Goal: Transaction & Acquisition: Purchase product/service

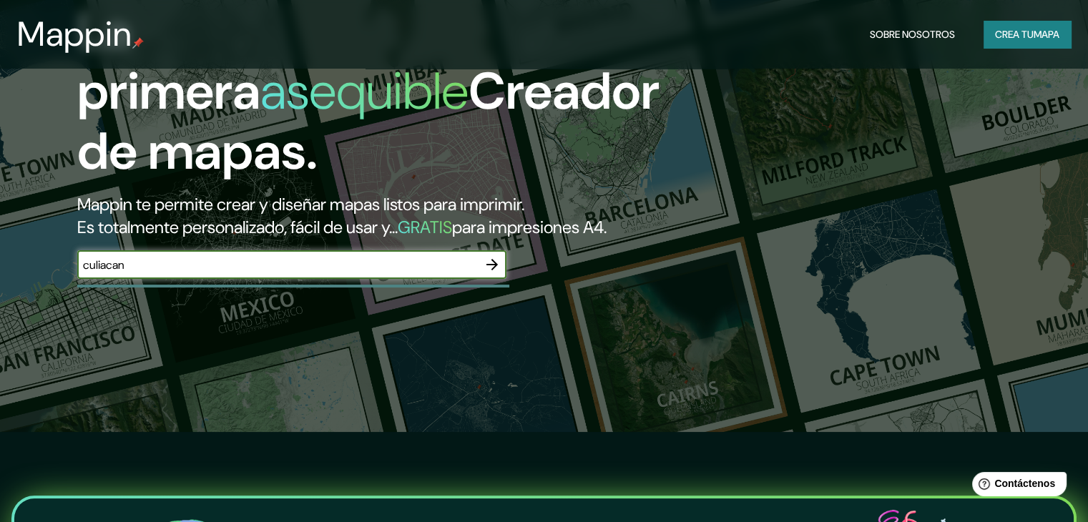
type input "culiacan"
click at [486, 273] on icon "button" at bounding box center [492, 264] width 17 height 17
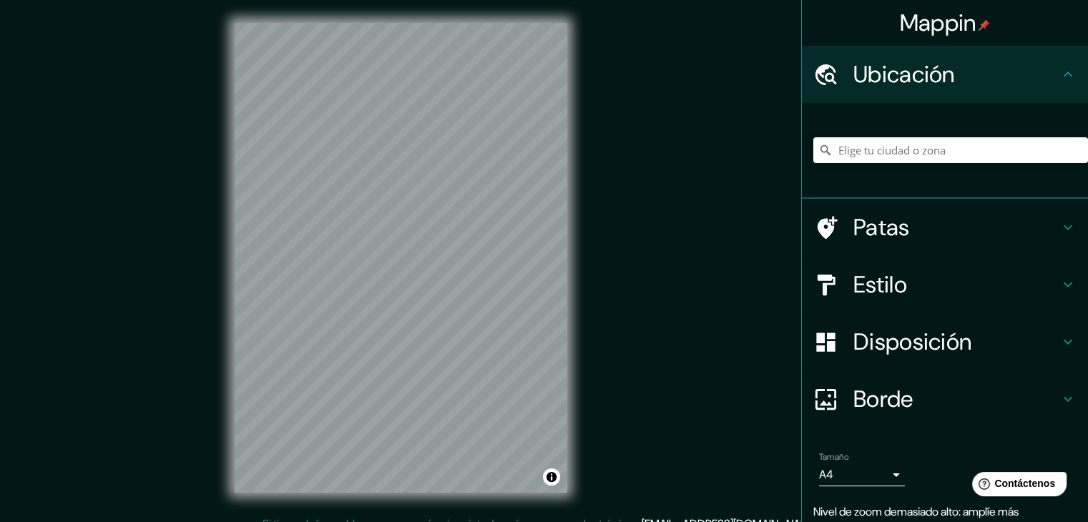
click at [689, 307] on div "Mappin Ubicación Patas Estilo Disposición [PERSON_NAME] un [PERSON_NAME]. Conse…" at bounding box center [544, 269] width 1088 height 539
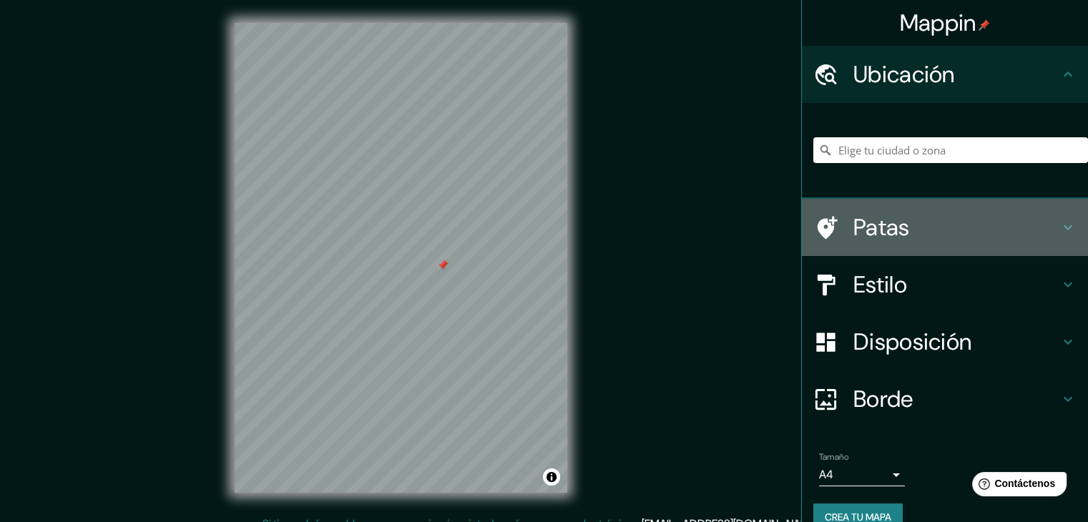
click at [911, 228] on h4 "Patas" at bounding box center [956, 227] width 206 height 29
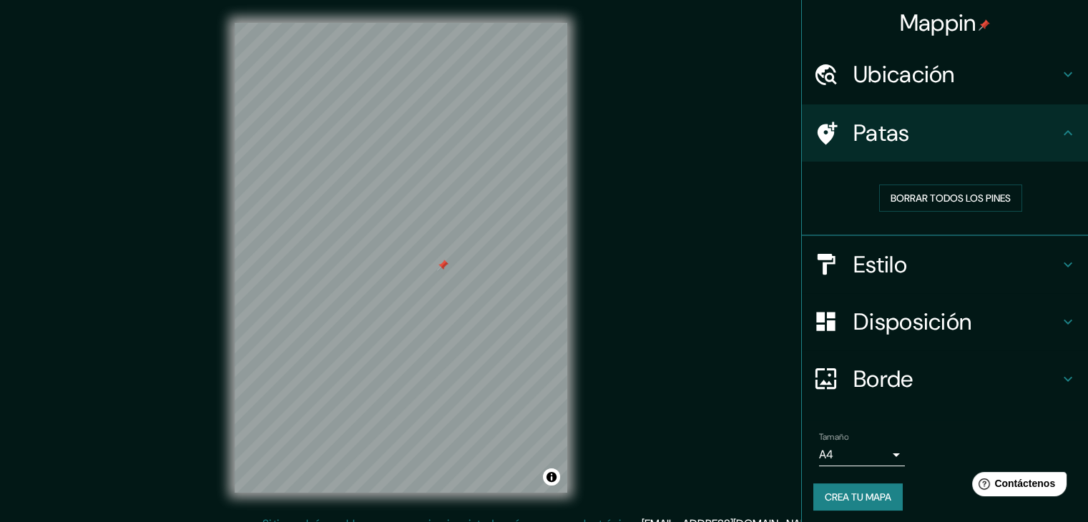
click at [916, 88] on font "Ubicación" at bounding box center [904, 74] width 102 height 30
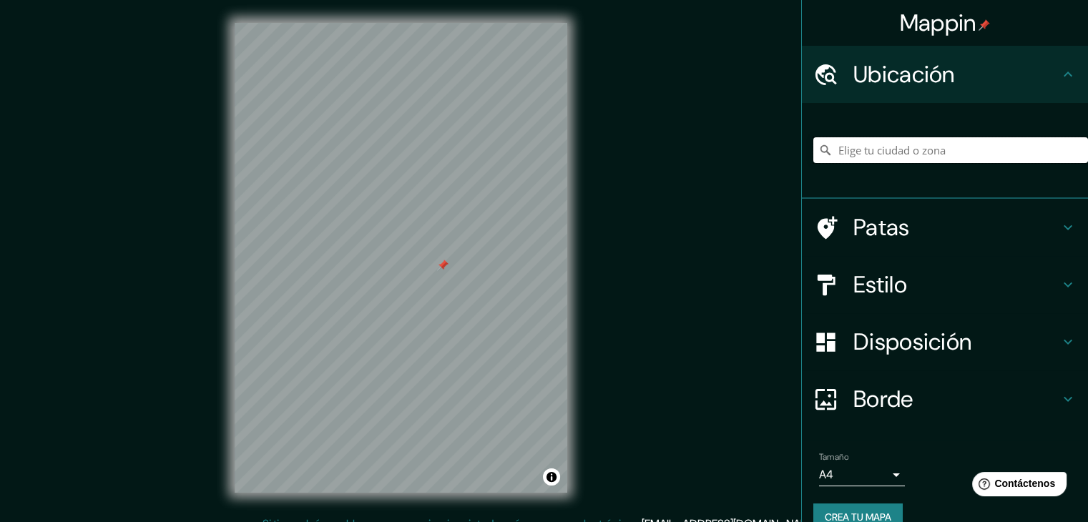
click at [898, 151] on input "Elige tu ciudad o zona" at bounding box center [950, 150] width 275 height 26
click at [884, 263] on div "Estilo" at bounding box center [945, 284] width 286 height 57
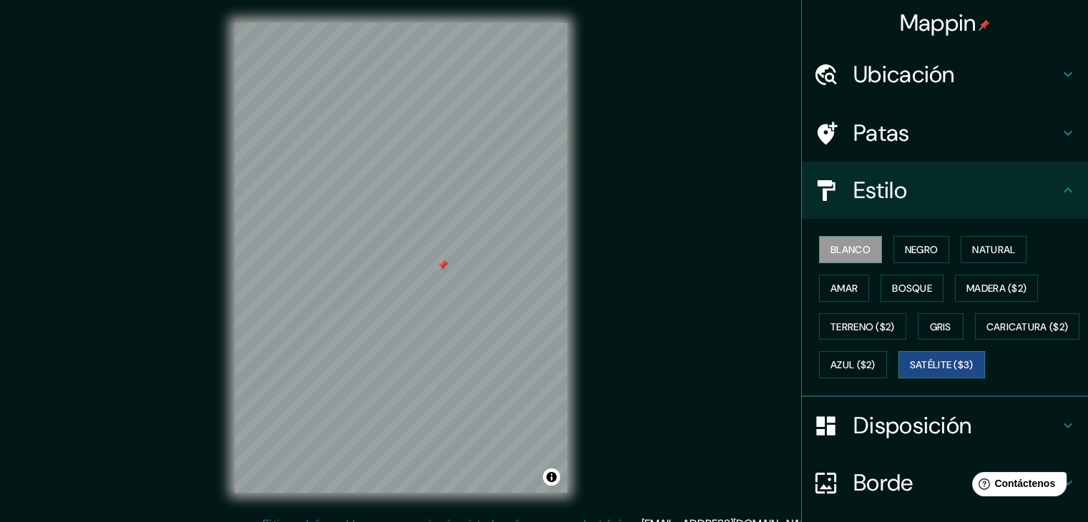
click at [910, 372] on font "Satélite ($3)" at bounding box center [942, 365] width 64 height 13
click at [878, 135] on font "Patas" at bounding box center [881, 133] width 57 height 30
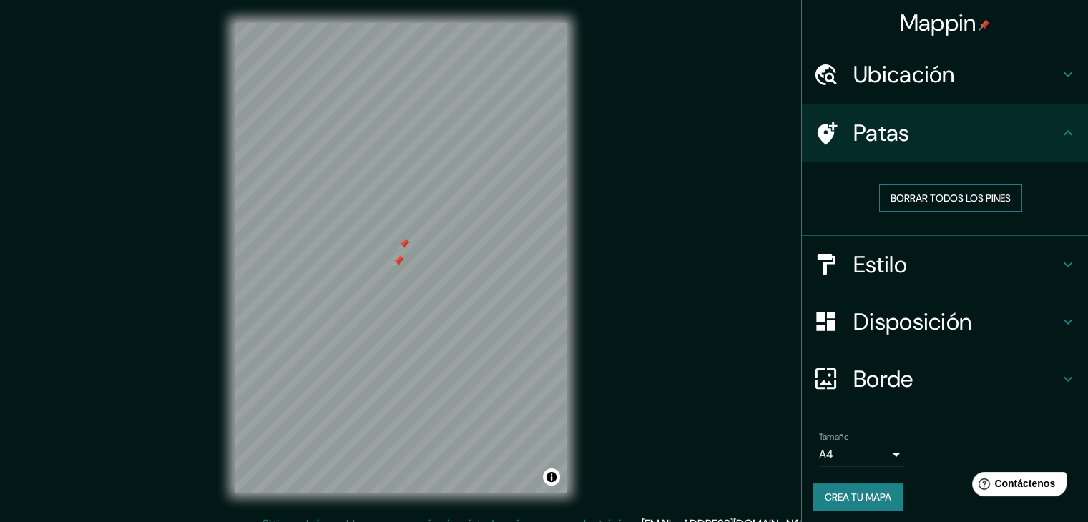
click at [913, 198] on font "Borrar todos los pines" at bounding box center [951, 198] width 120 height 13
click at [888, 265] on font "Estilo" at bounding box center [880, 265] width 54 height 30
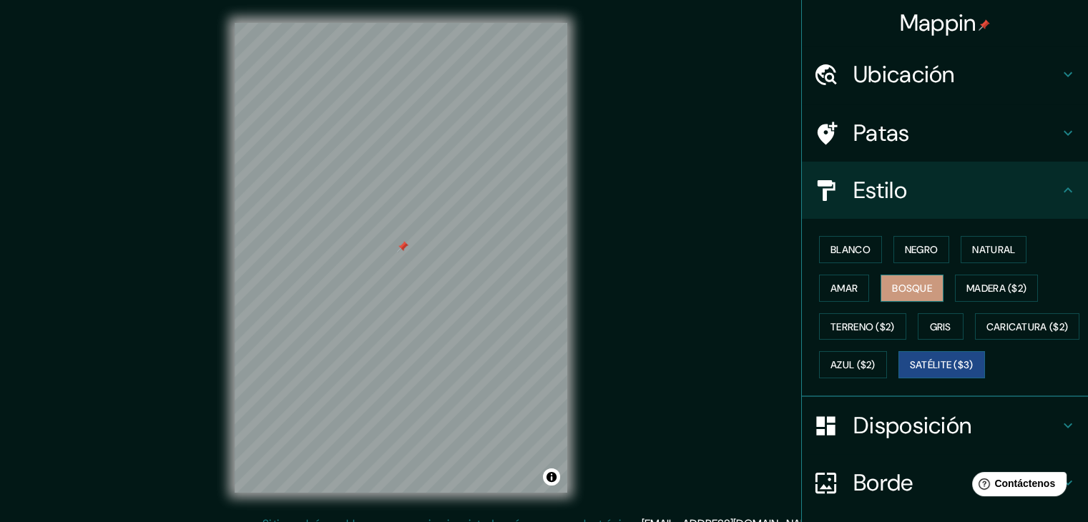
click at [903, 288] on font "Bosque" at bounding box center [912, 288] width 40 height 13
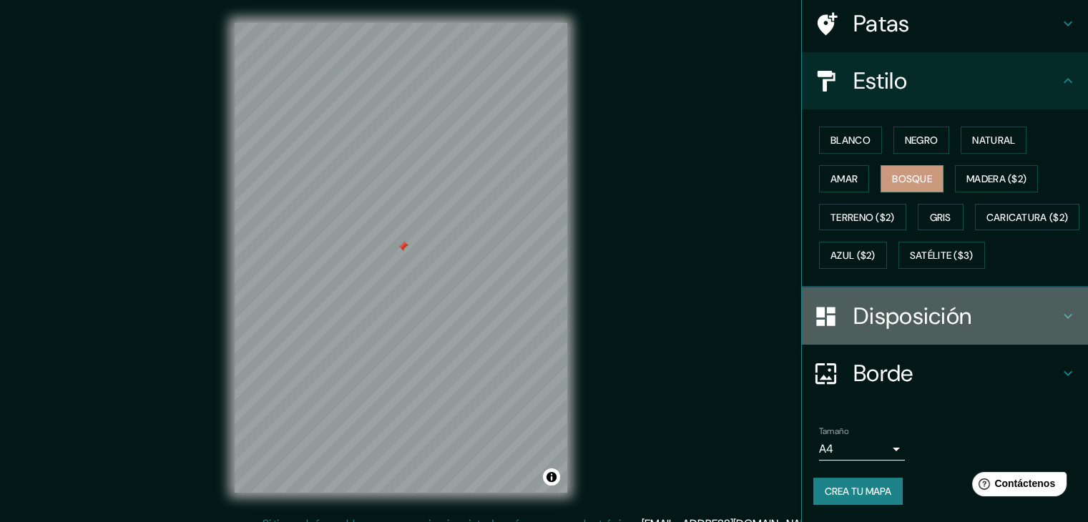
click at [864, 313] on font "Disposición" at bounding box center [912, 316] width 118 height 30
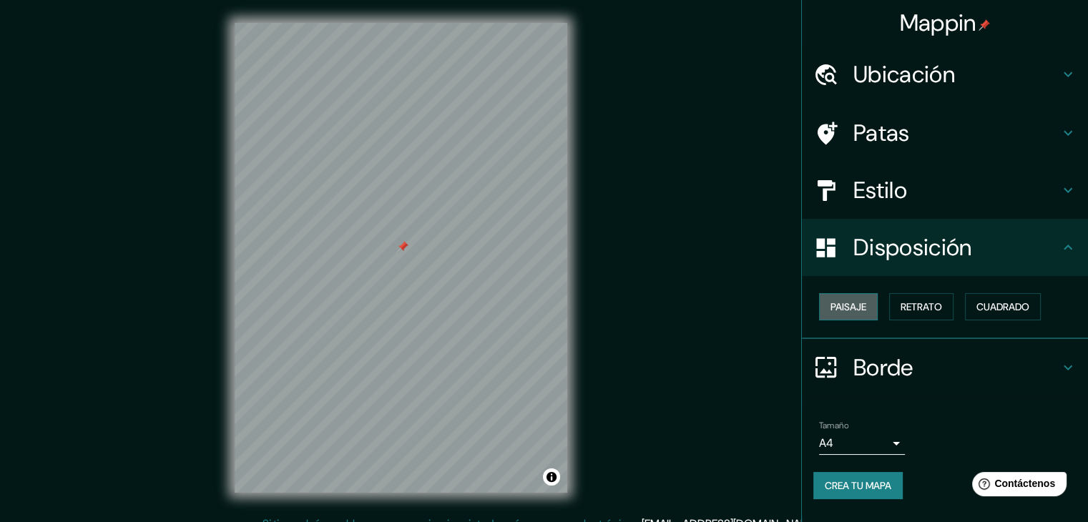
click at [850, 306] on font "Paisaje" at bounding box center [848, 306] width 36 height 13
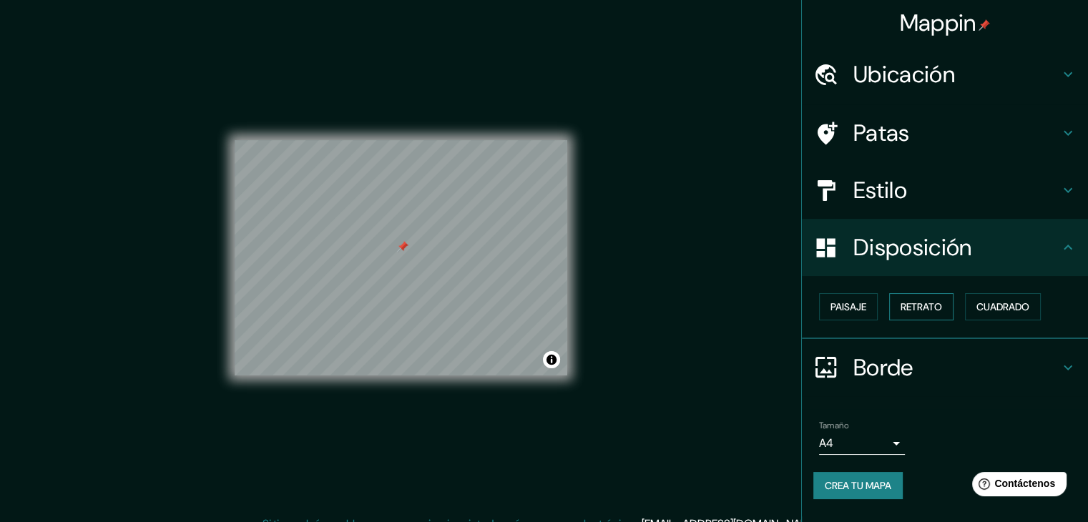
click at [913, 313] on font "Retrato" at bounding box center [921, 307] width 41 height 19
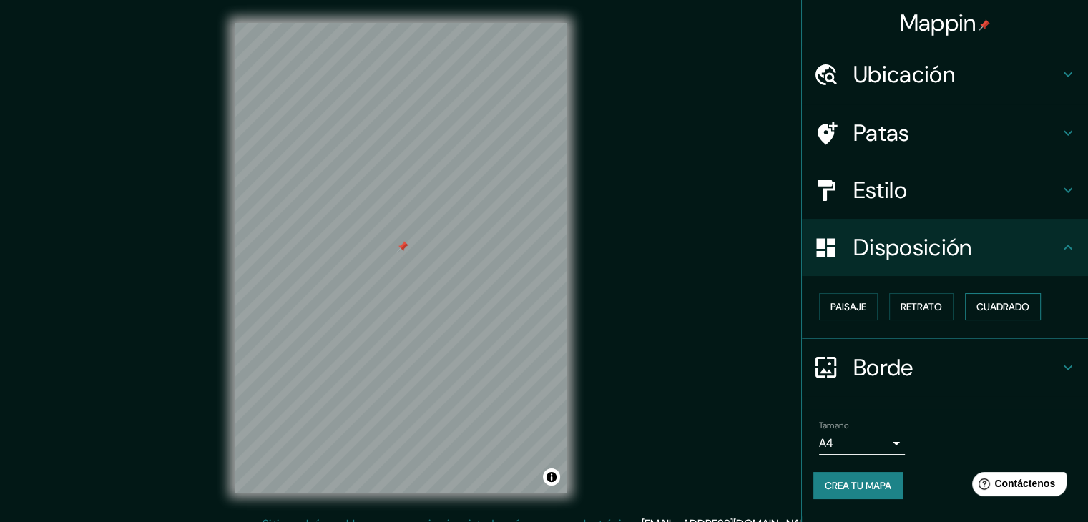
click at [984, 304] on font "Cuadrado" at bounding box center [1002, 306] width 53 height 13
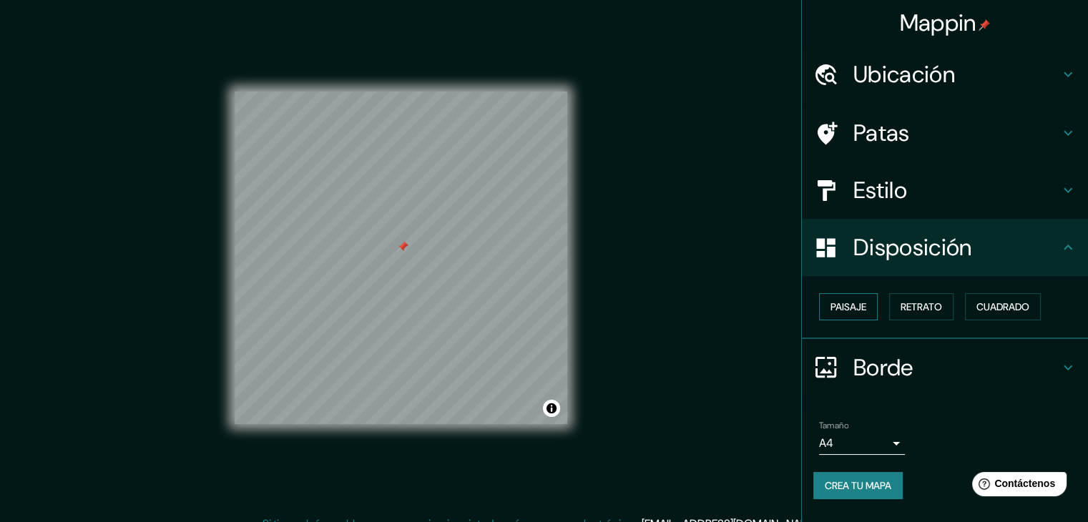
click at [838, 309] on font "Paisaje" at bounding box center [848, 306] width 36 height 13
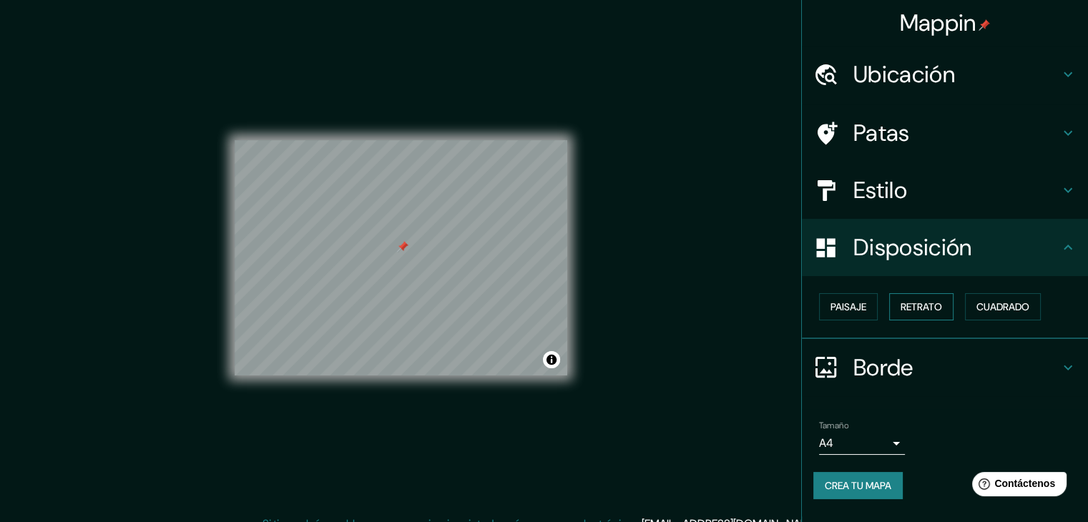
click at [922, 310] on font "Retrato" at bounding box center [921, 306] width 41 height 13
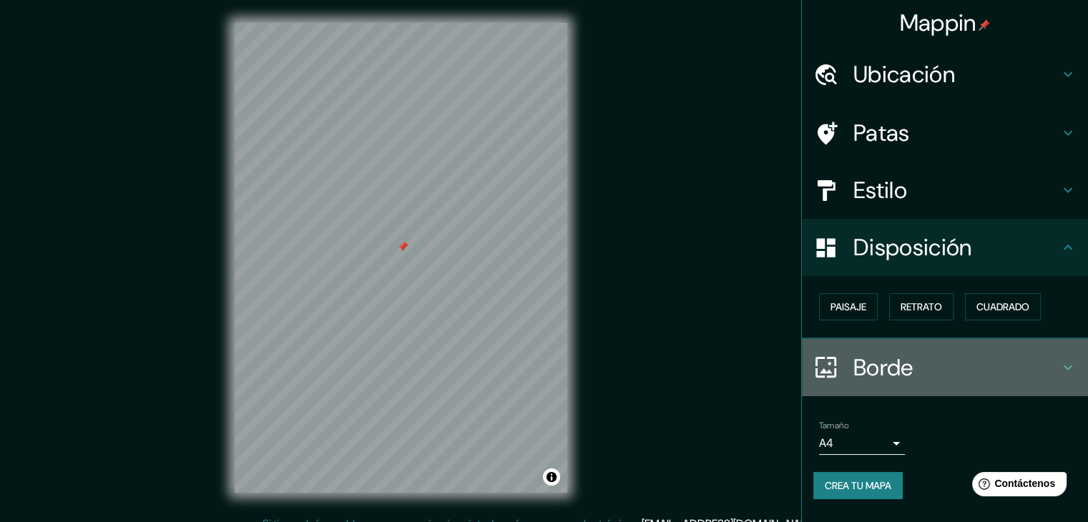
click at [867, 371] on font "Borde" at bounding box center [883, 368] width 60 height 30
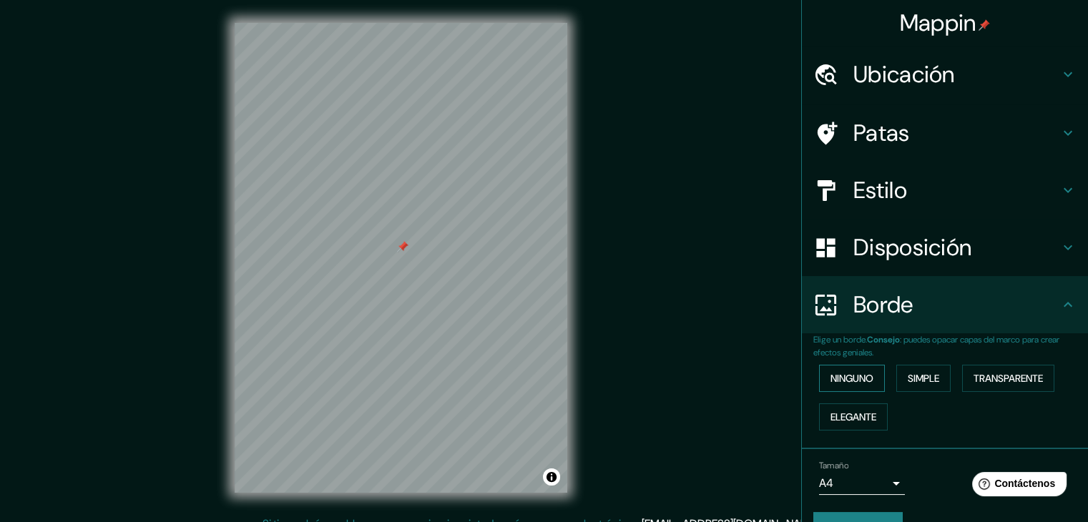
click at [845, 374] on font "Ninguno" at bounding box center [851, 378] width 43 height 13
click at [910, 372] on font "Simple" at bounding box center [923, 378] width 31 height 13
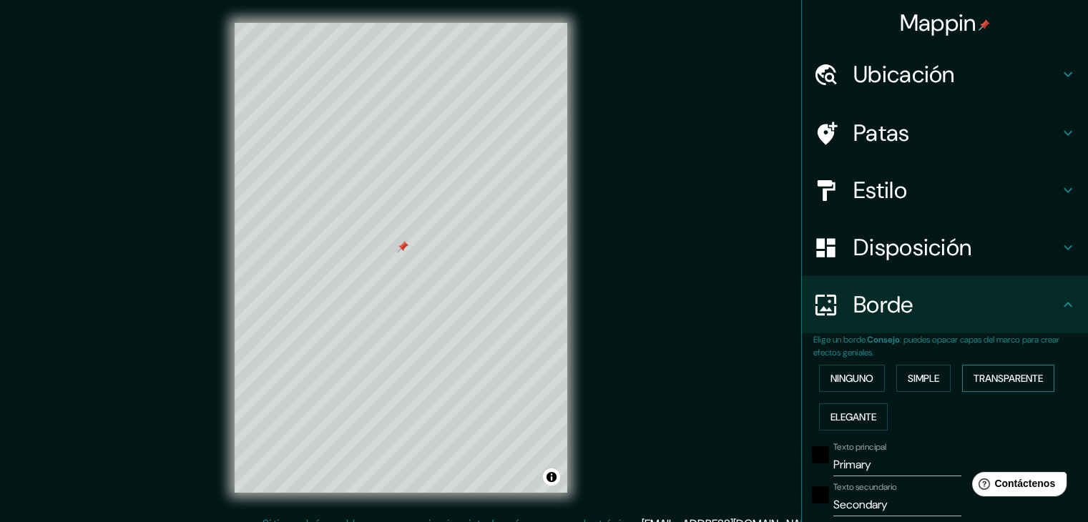
click at [981, 378] on font "Transparente" at bounding box center [1007, 378] width 69 height 13
click at [858, 414] on font "Elegante" at bounding box center [853, 417] width 46 height 13
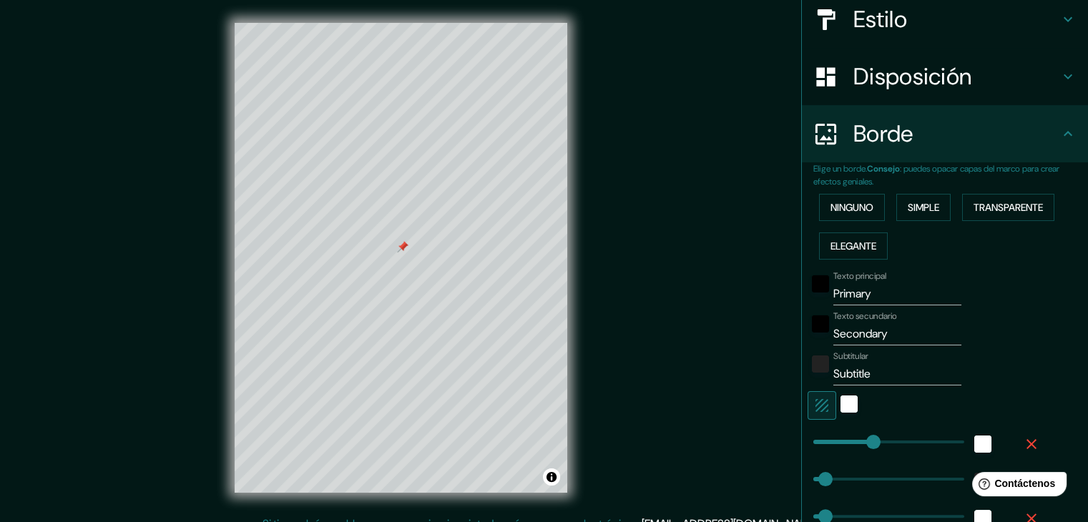
scroll to position [211, 0]
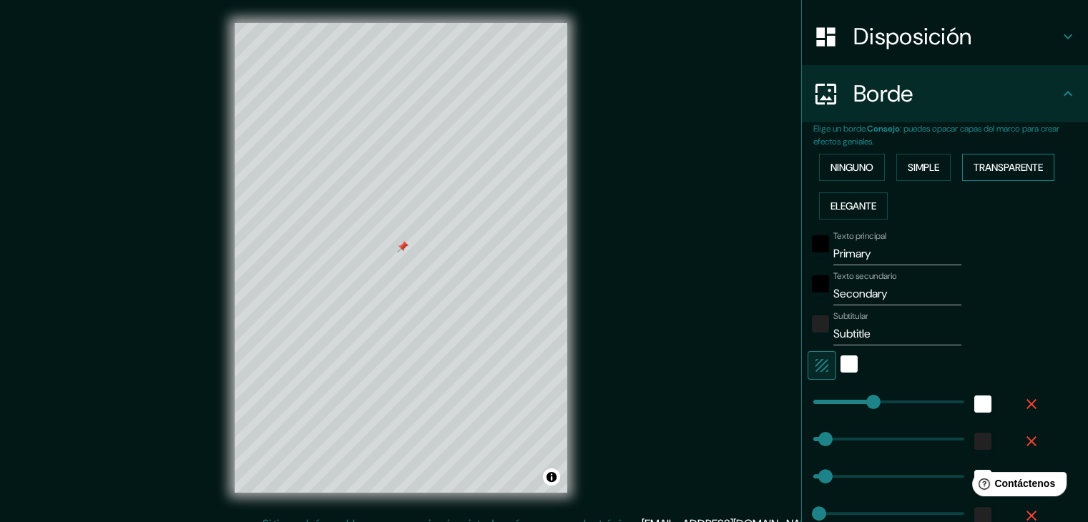
click at [1021, 177] on button "Transparente" at bounding box center [1008, 167] width 92 height 27
click at [846, 175] on button "Ninguno" at bounding box center [852, 167] width 66 height 27
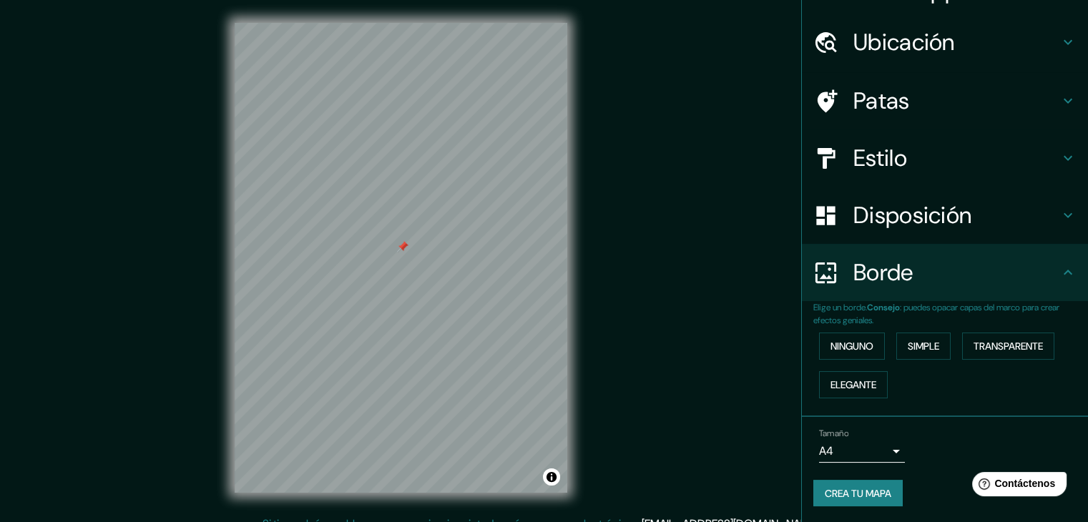
scroll to position [29, 0]
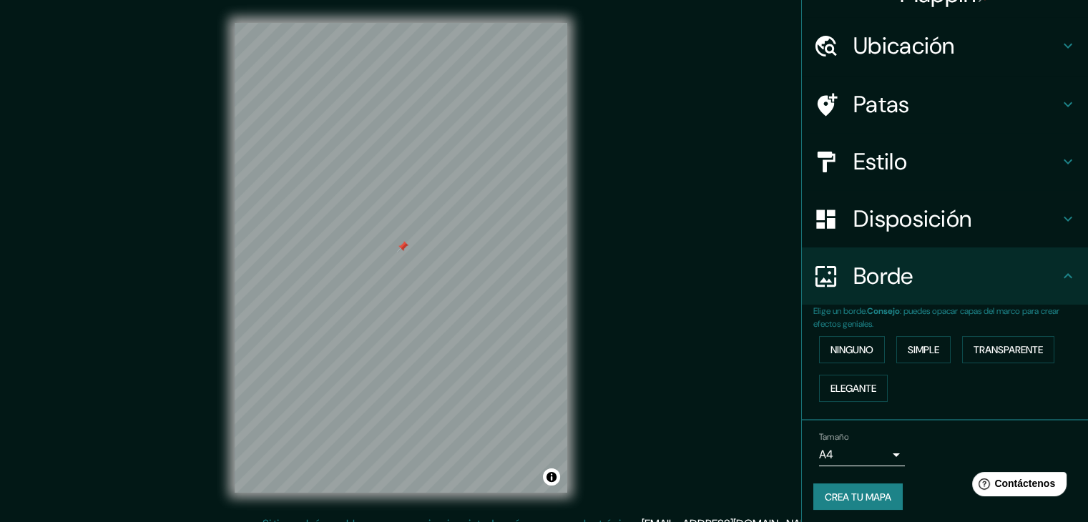
click at [838, 462] on body "Mappin Ubicación Patas Estilo Disposición [PERSON_NAME] un [PERSON_NAME]. Conse…" at bounding box center [544, 261] width 1088 height 522
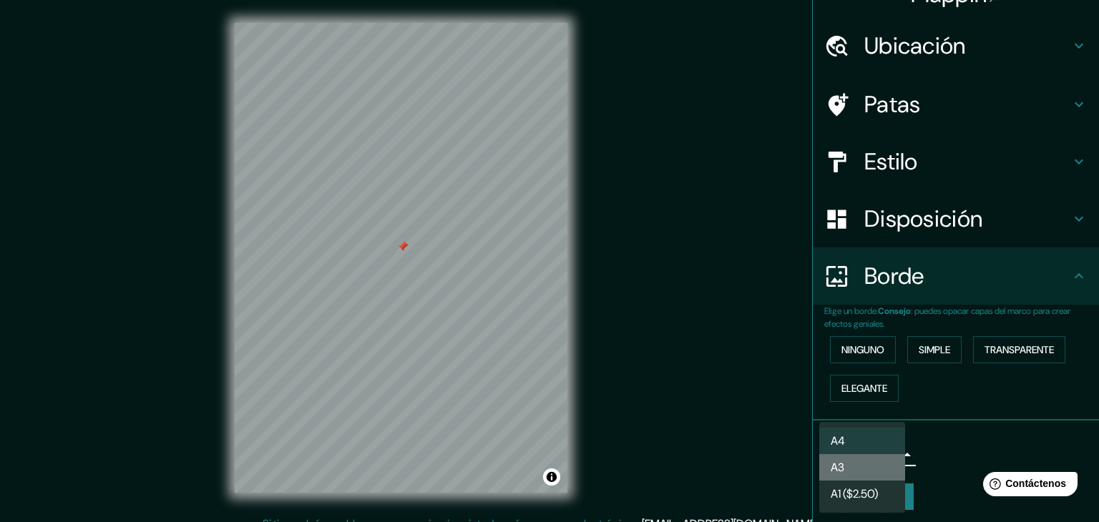
click at [840, 467] on font "A3" at bounding box center [837, 467] width 14 height 15
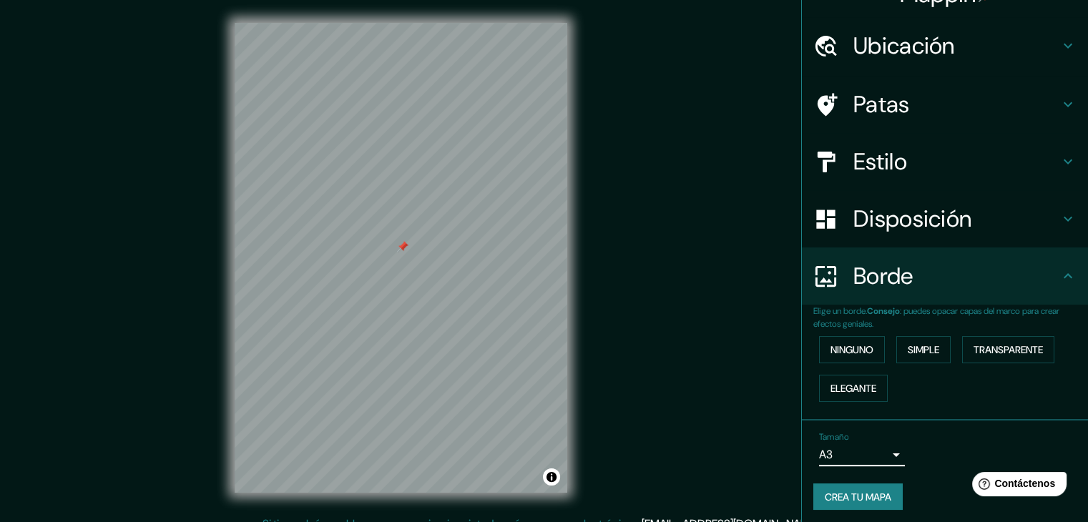
click at [838, 451] on body "Mappin Ubicación Patas Estilo Disposición [PERSON_NAME] un [PERSON_NAME]. Conse…" at bounding box center [544, 261] width 1088 height 522
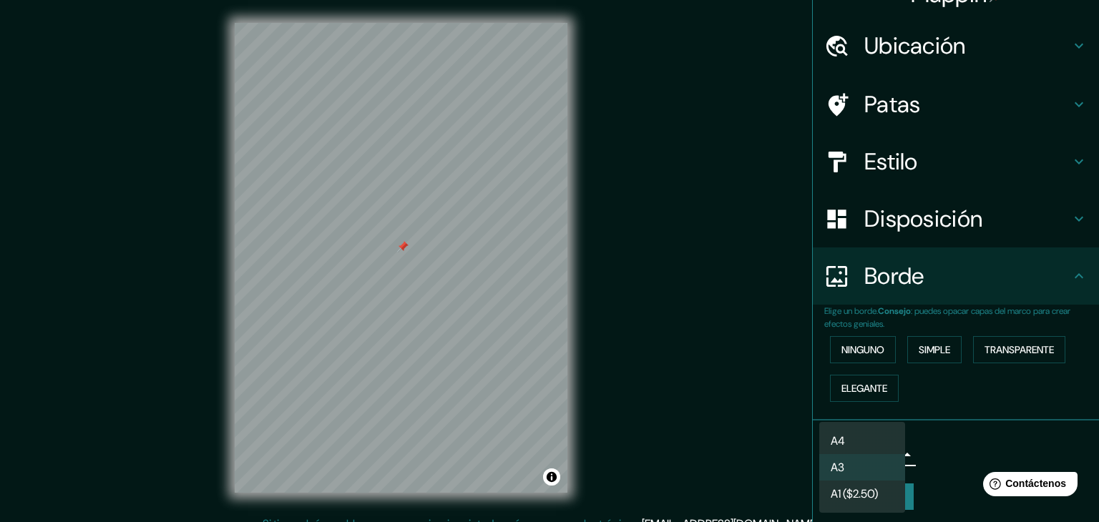
click at [835, 441] on font "A4" at bounding box center [837, 440] width 14 height 15
type input "single"
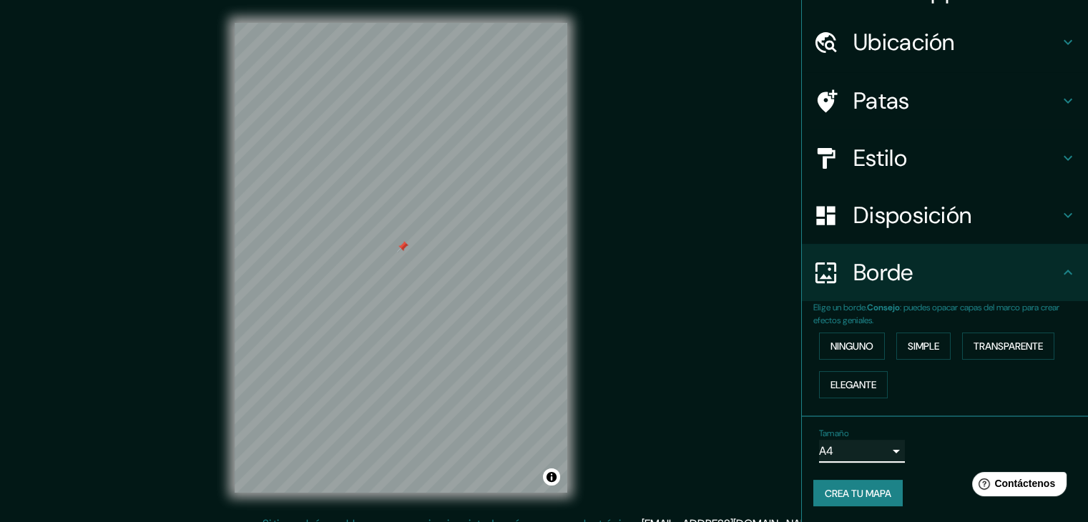
scroll to position [0, 0]
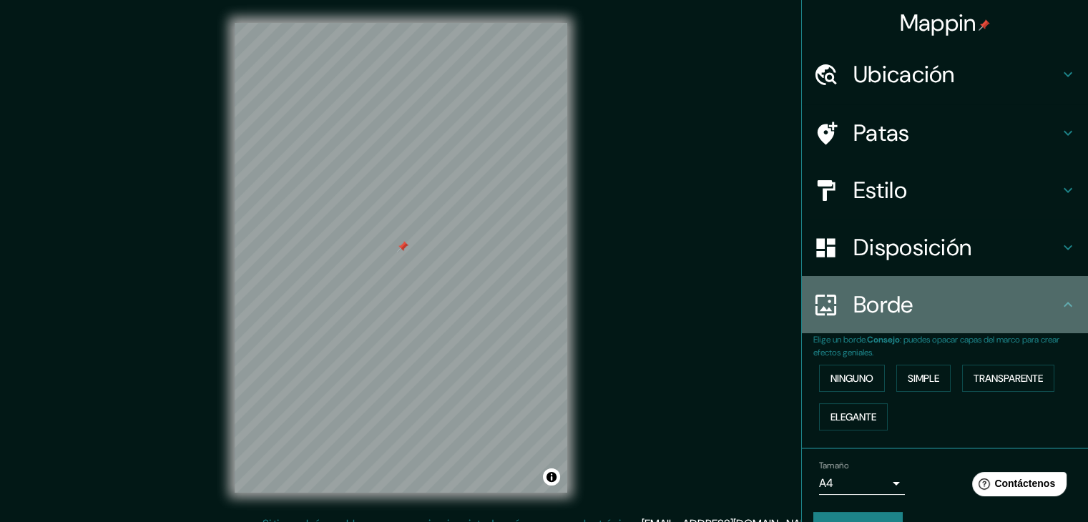
click at [870, 308] on font "Borde" at bounding box center [883, 305] width 60 height 30
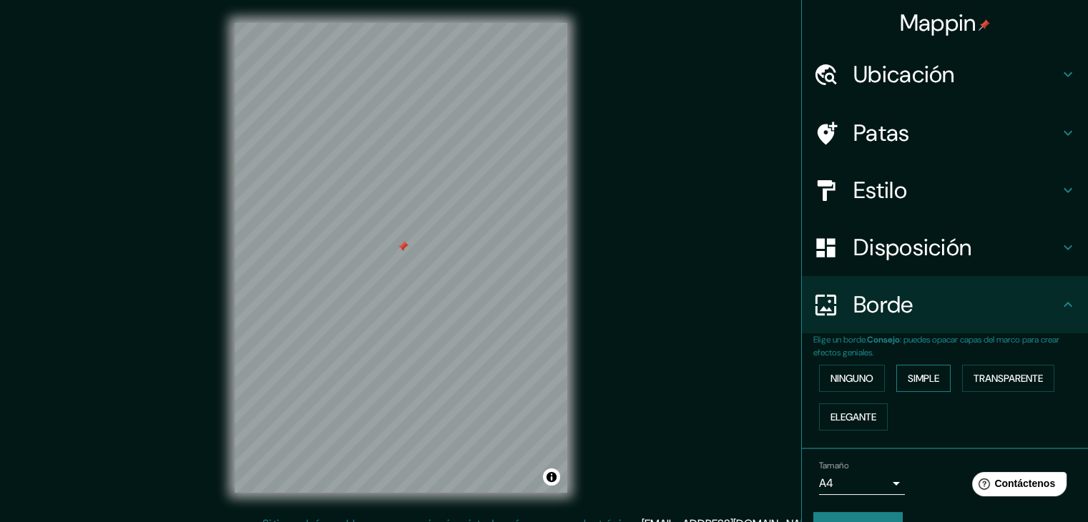
click at [908, 381] on font "Simple" at bounding box center [923, 378] width 31 height 13
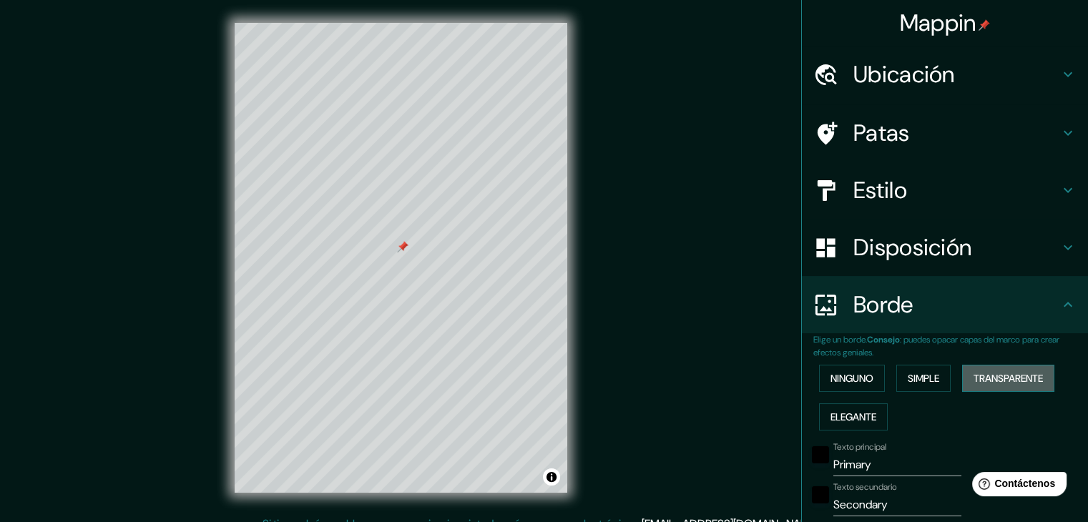
click at [973, 381] on font "Transparente" at bounding box center [1007, 378] width 69 height 13
click at [830, 421] on font "Elegante" at bounding box center [853, 417] width 46 height 13
click at [976, 378] on font "Transparente" at bounding box center [1007, 378] width 69 height 13
click at [939, 378] on button "Simple" at bounding box center [923, 378] width 54 height 27
click at [989, 379] on font "Transparente" at bounding box center [1007, 378] width 69 height 13
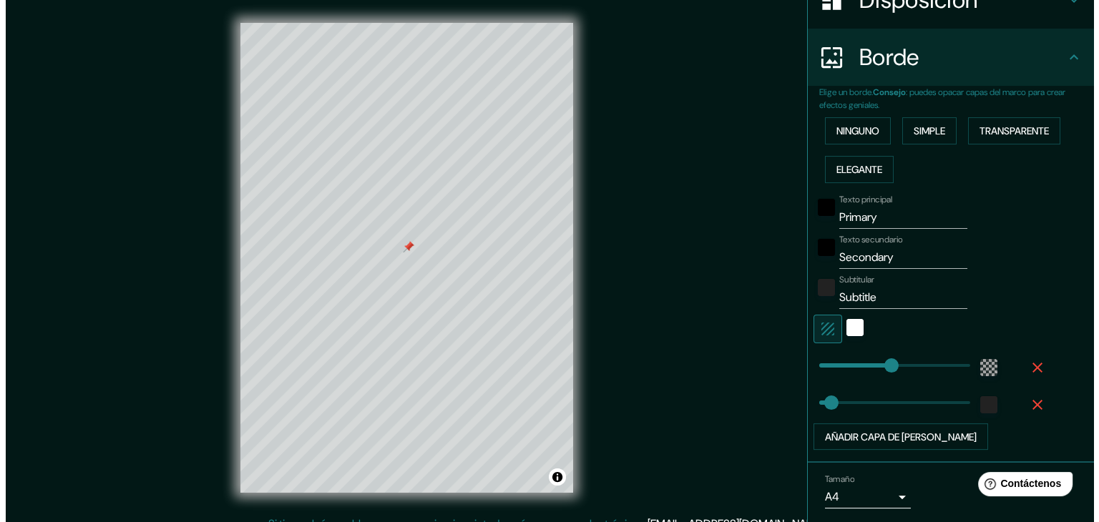
scroll to position [251, 0]
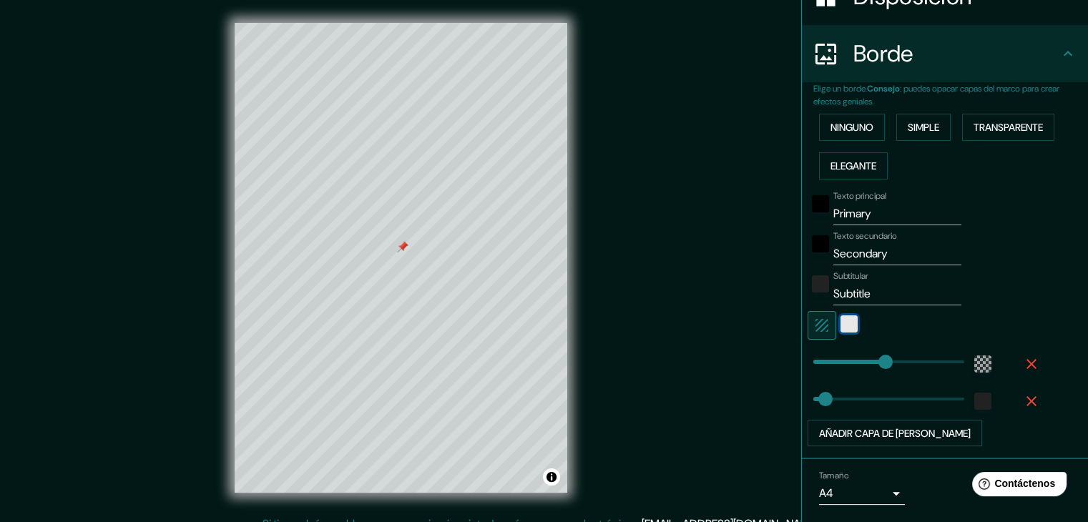
click at [840, 321] on div "blanco" at bounding box center [848, 323] width 17 height 17
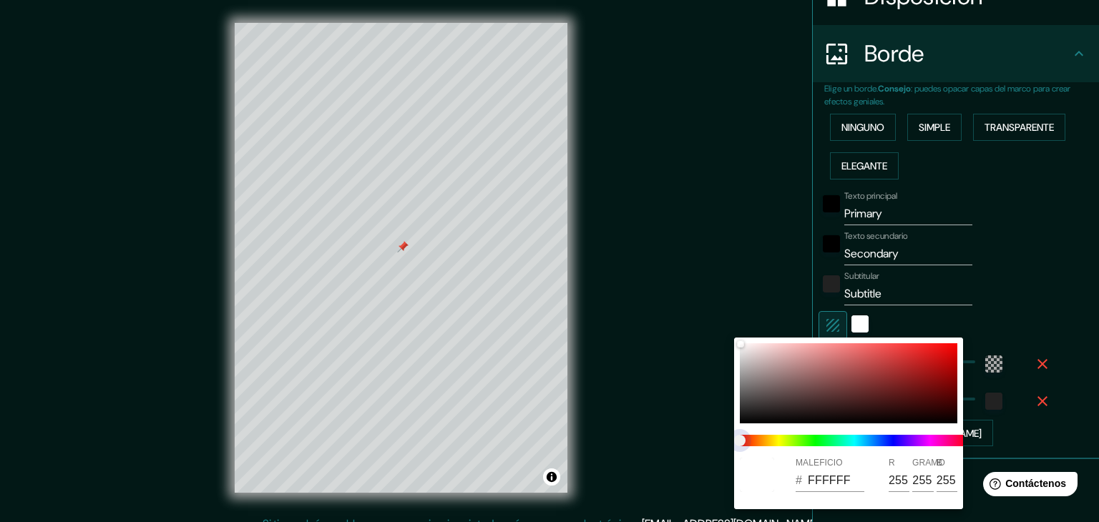
type input "223"
type input "37"
type input "223"
type input "37"
type input "223"
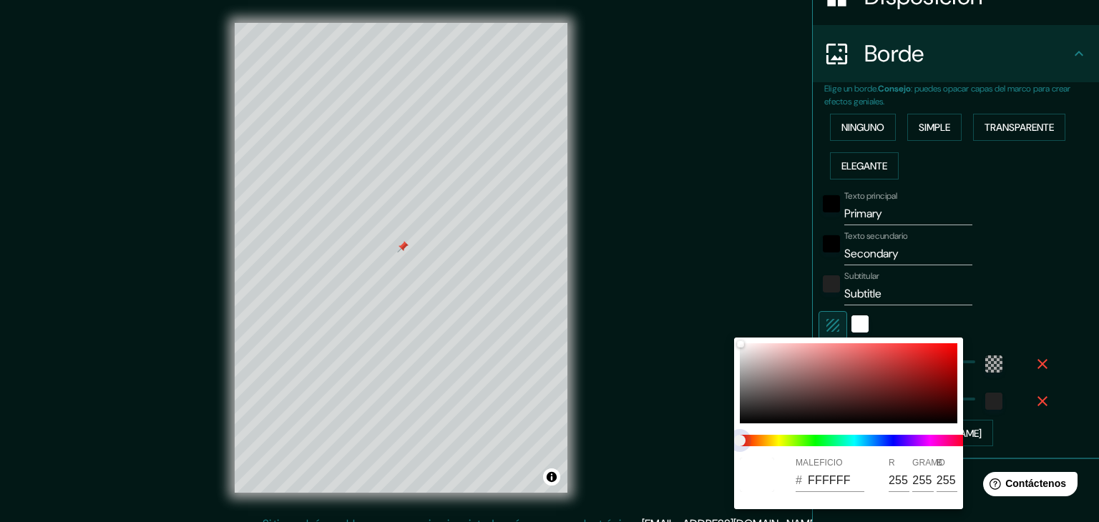
type input "37"
type input "223"
type input "37"
type input "223"
type input "37"
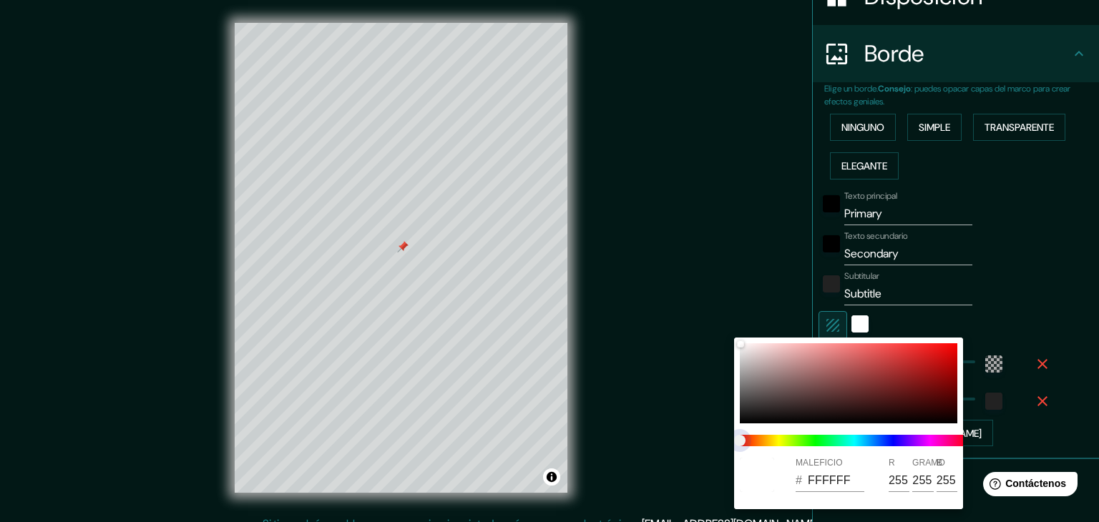
type input "223"
type input "37"
drag, startPoint x: 745, startPoint y: 438, endPoint x: 855, endPoint y: 444, distance: 110.3
click at [855, 443] on span at bounding box center [854, 440] width 229 height 11
type input "223"
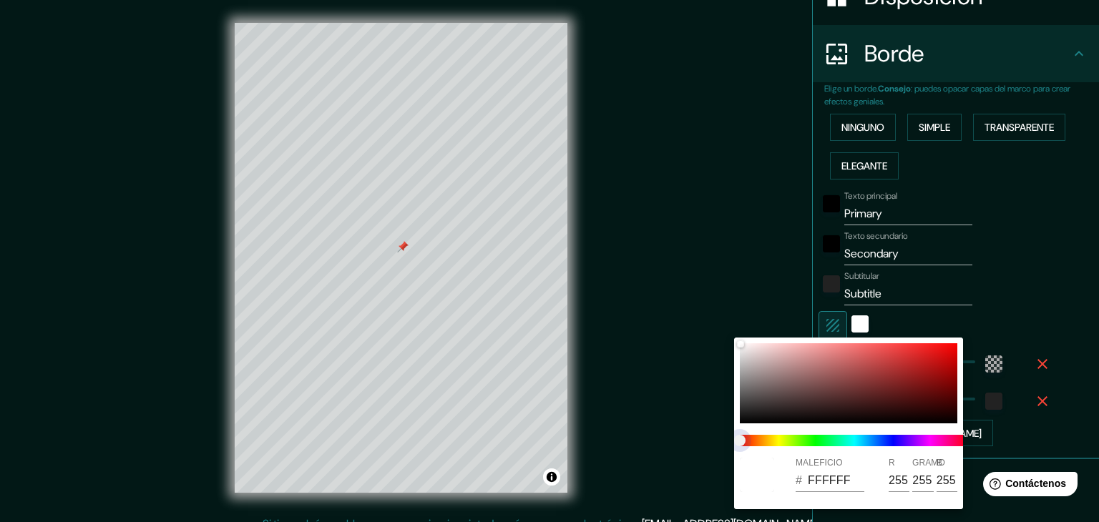
type input "37"
type input "223"
type input "37"
click at [853, 444] on span at bounding box center [854, 440] width 229 height 11
type input "223"
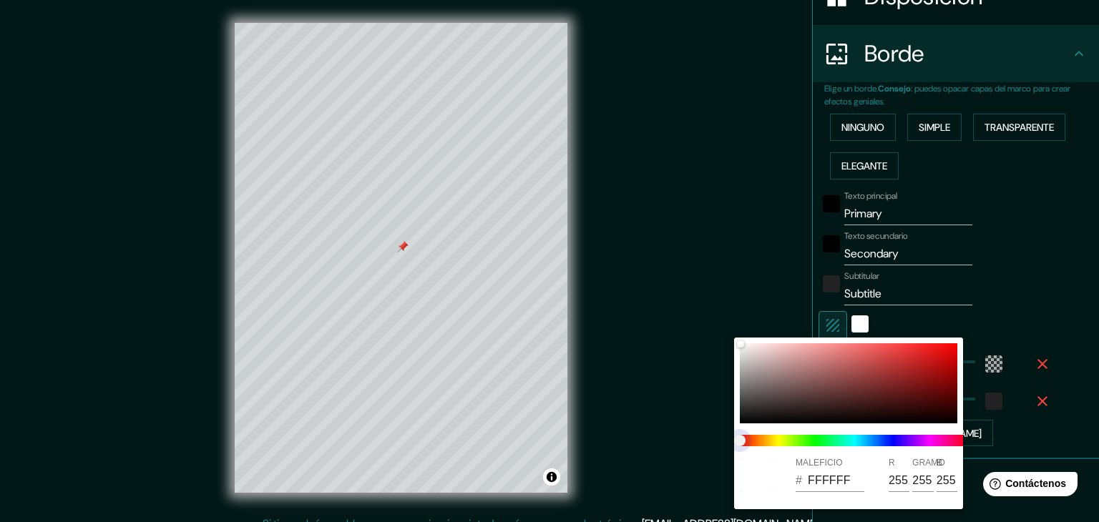
type input "37"
type input "223"
type input "37"
click at [949, 442] on span at bounding box center [854, 440] width 229 height 11
type input "223"
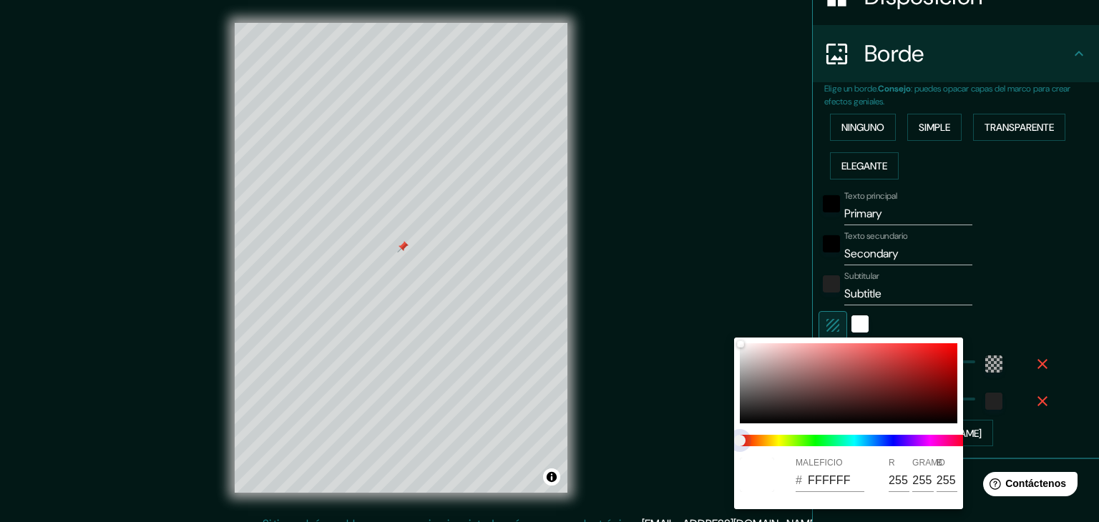
type input "37"
type input "223"
type input "37"
type input "223"
type input "37"
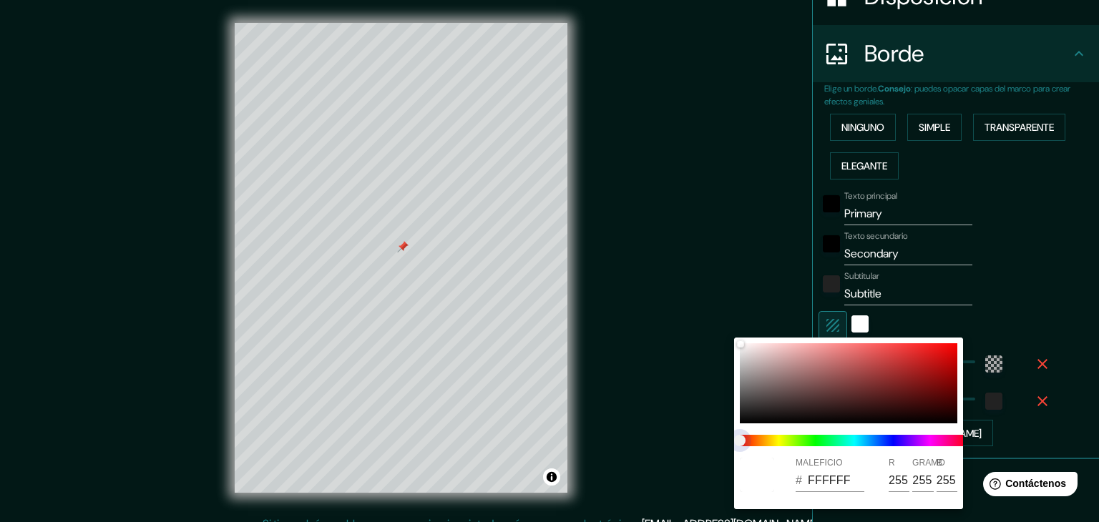
drag, startPoint x: 743, startPoint y: 443, endPoint x: 804, endPoint y: 451, distance: 61.2
click at [804, 451] on div at bounding box center [854, 440] width 240 height 23
type input "223"
type input "37"
click at [860, 367] on div at bounding box center [848, 383] width 217 height 80
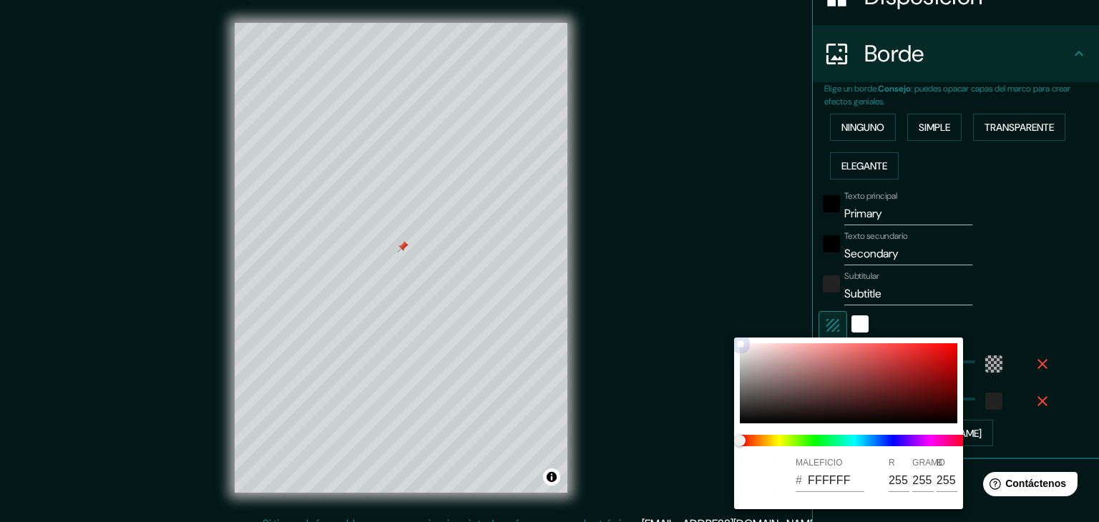
type input "223"
type input "37"
type input "B35050"
type input "179"
type input "80"
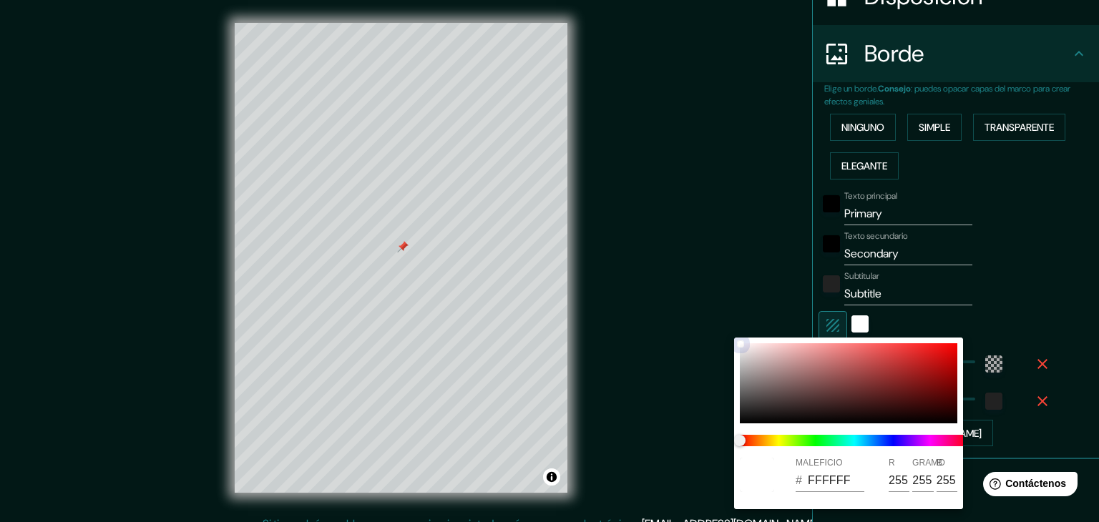
type input "80"
type input "223"
type input "37"
type input "832F2F"
type input "131"
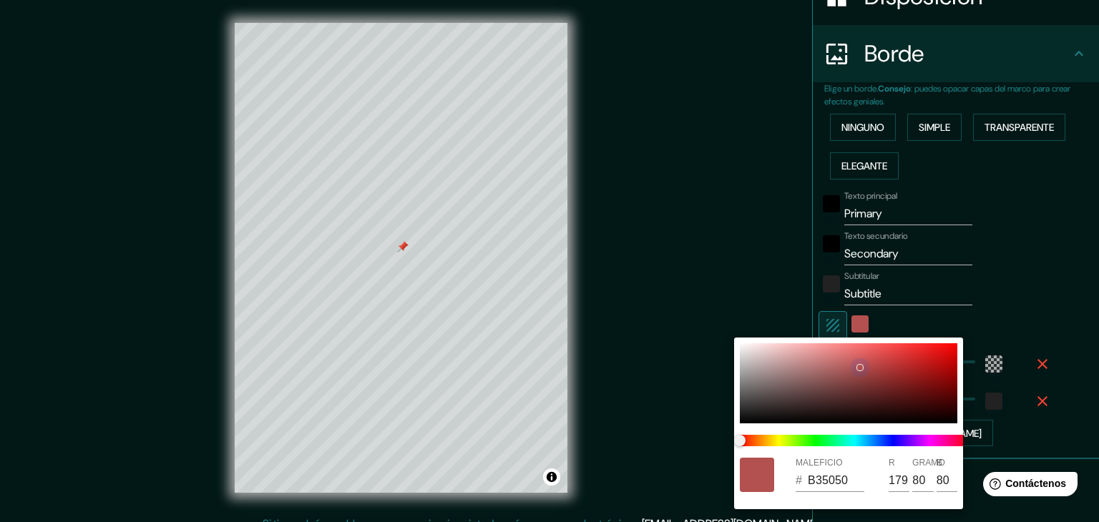
type input "47"
type input "223"
type input "37"
type input "4E1A1A"
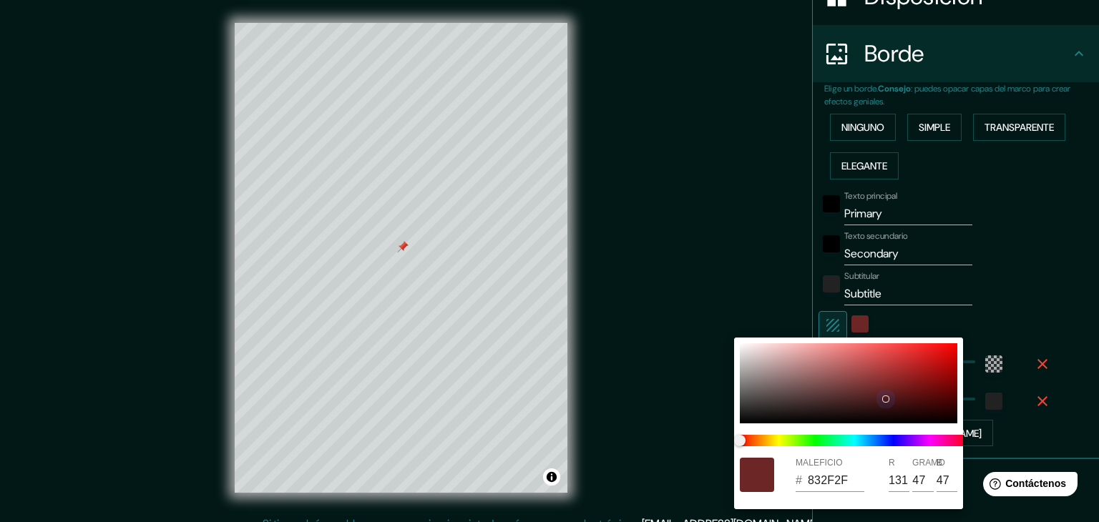
type input "78"
type input "26"
type input "223"
type input "37"
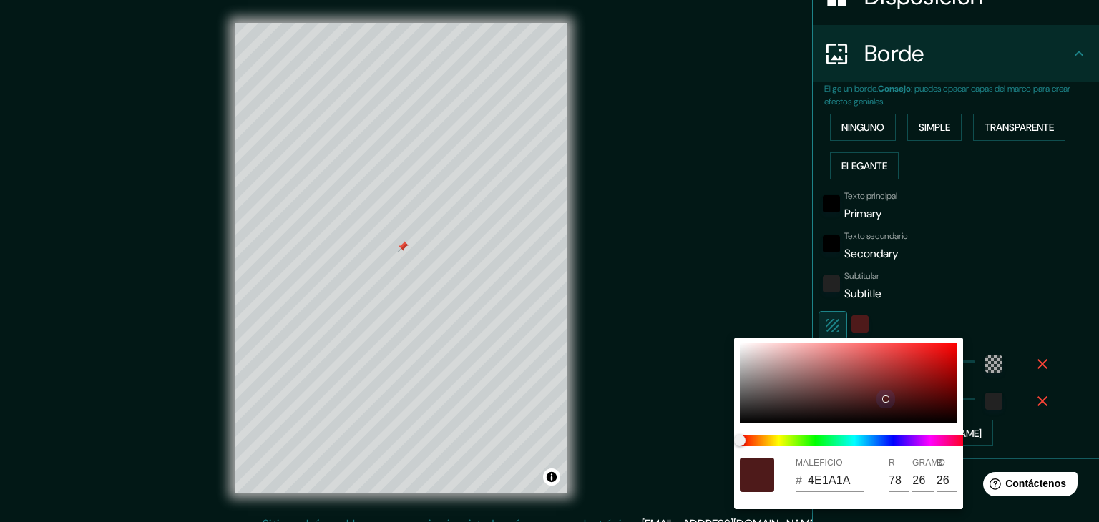
type input "4C1919"
type input "76"
type input "25"
type input "223"
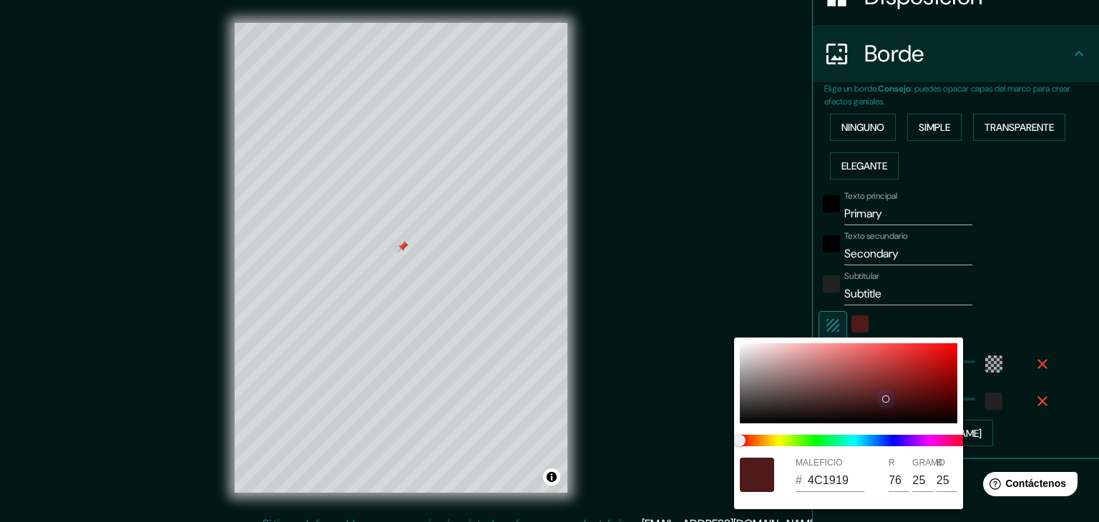
type input "37"
type input "4A1818"
type input "74"
type input "24"
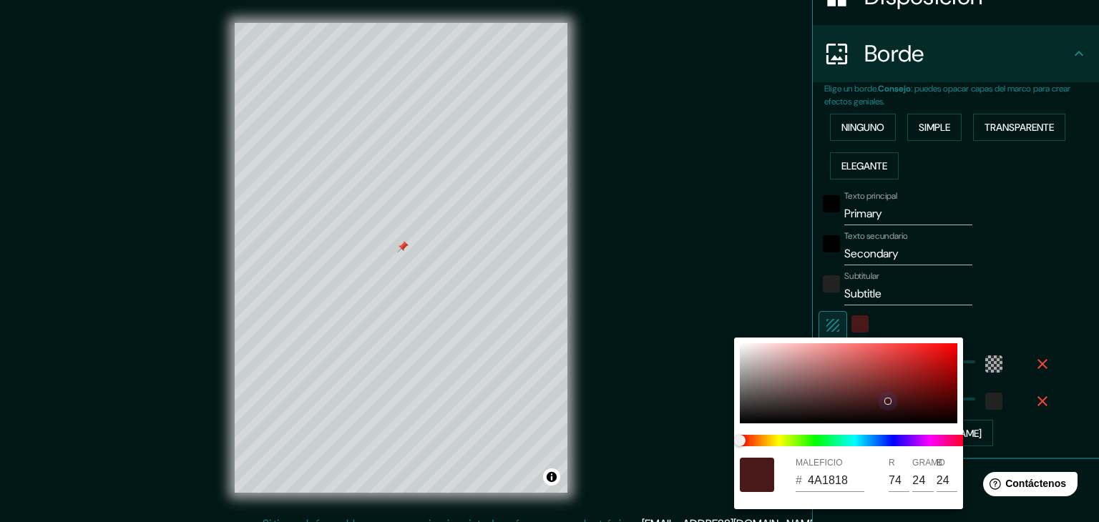
type input "223"
type input "37"
type input "471717"
type input "71"
type input "23"
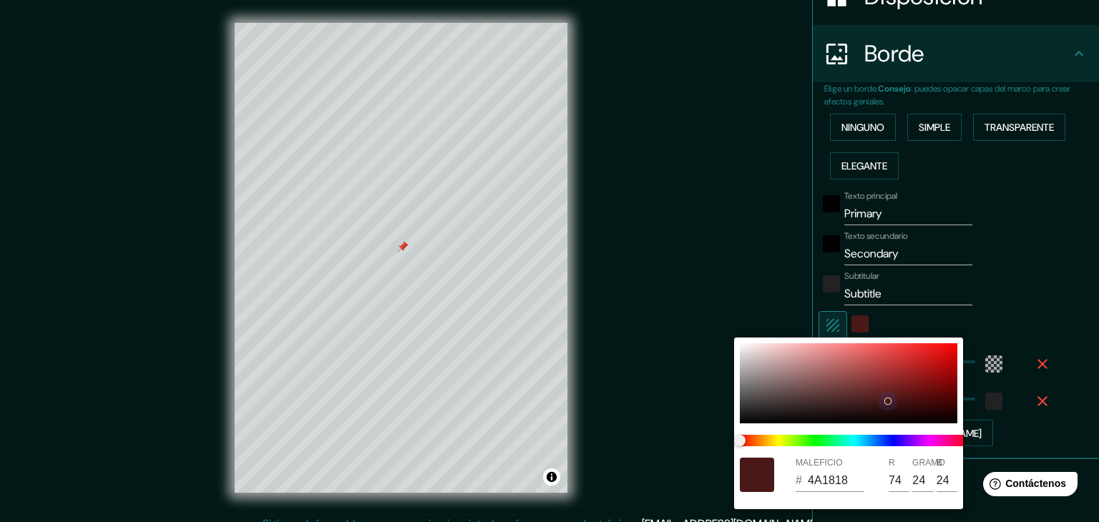
type input "23"
type input "223"
type input "37"
type input "223"
type input "37"
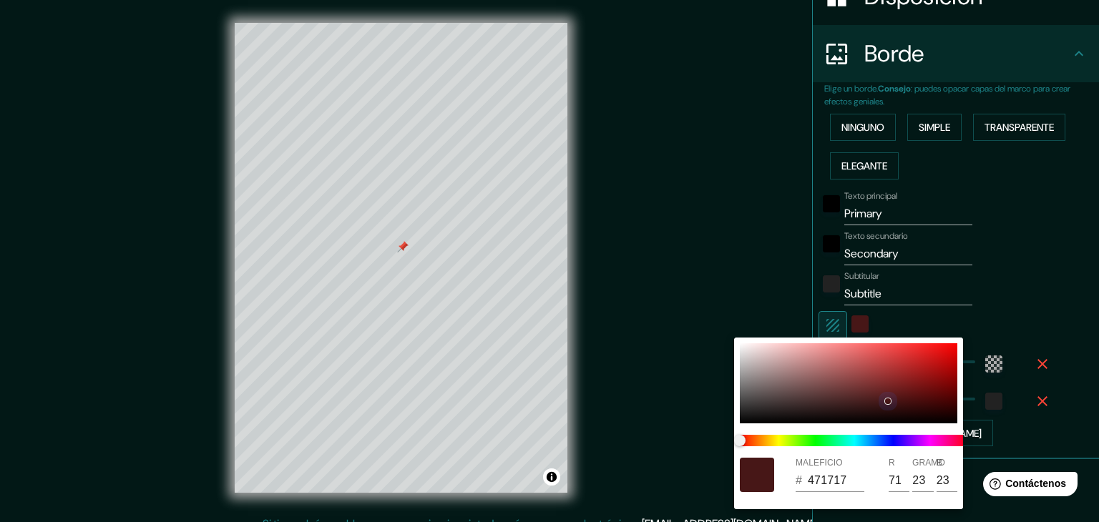
type input "471616"
type input "22"
type input "223"
type input "37"
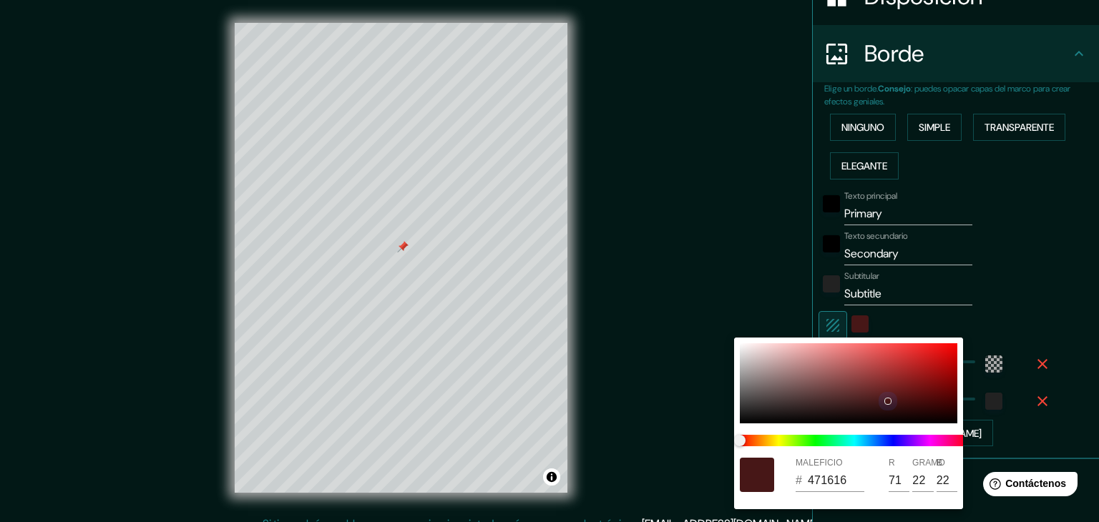
type input "4E1818"
type input "78"
type input "24"
type input "223"
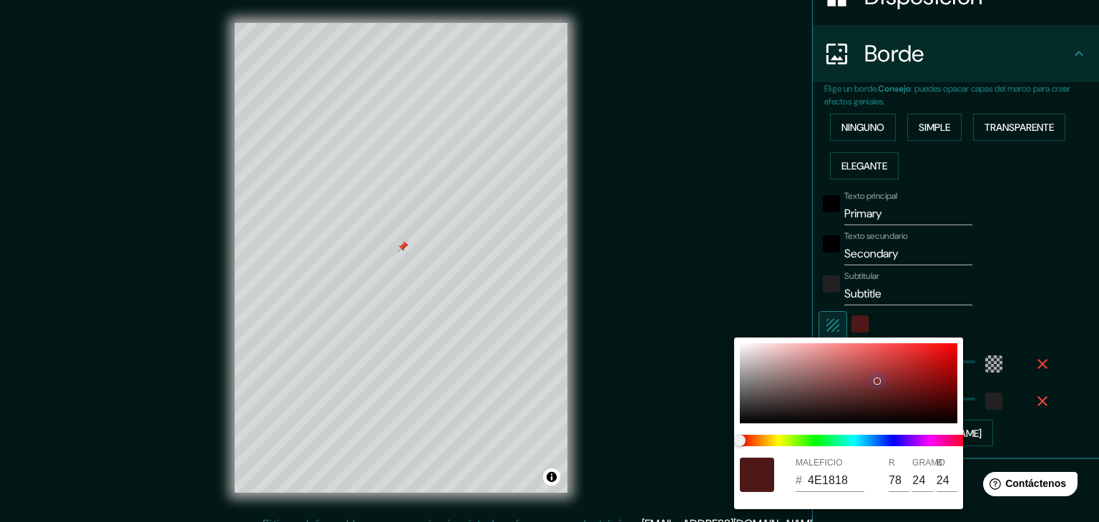
type input "37"
type input "883333"
type input "136"
type input "51"
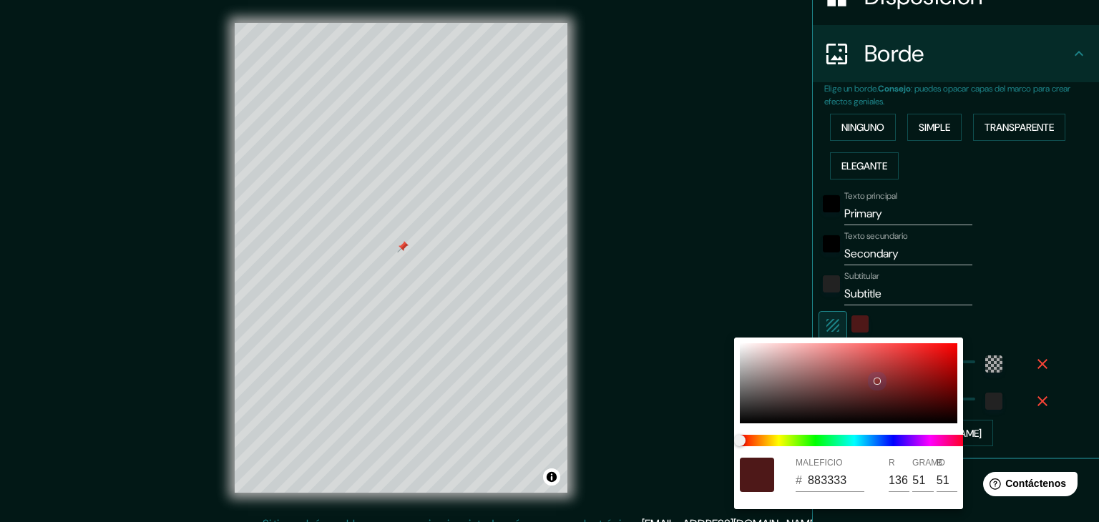
type input "223"
type input "37"
type input "954040"
type input "149"
type input "64"
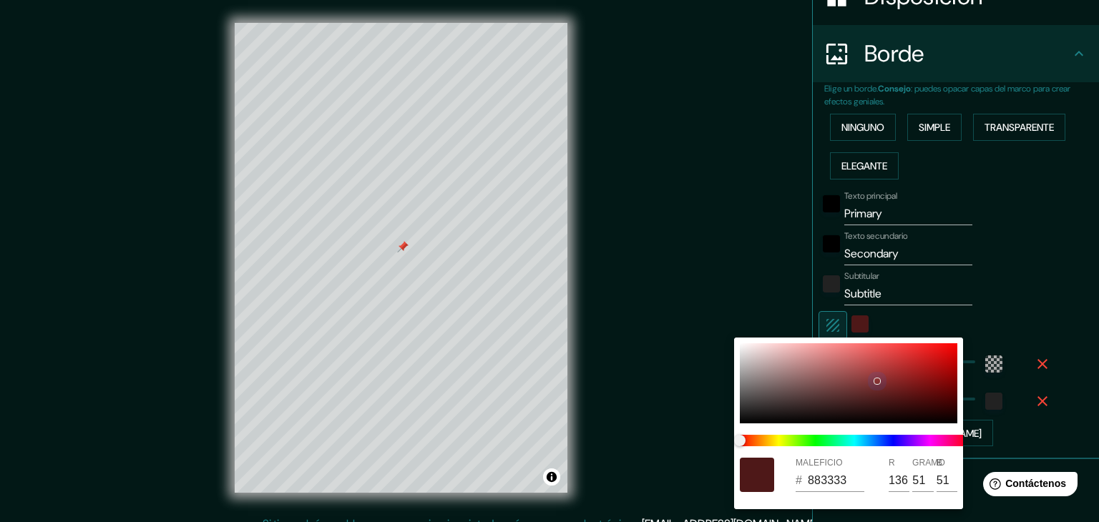
type input "64"
type input "223"
type input "37"
type input "933F3F"
type input "147"
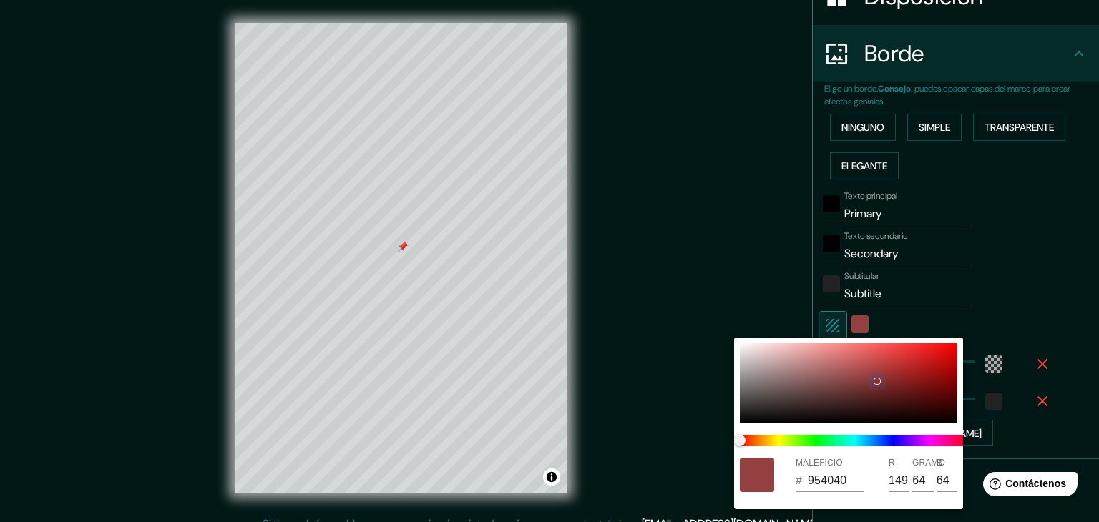
type input "63"
type input "223"
type input "37"
type input "8C3C3C"
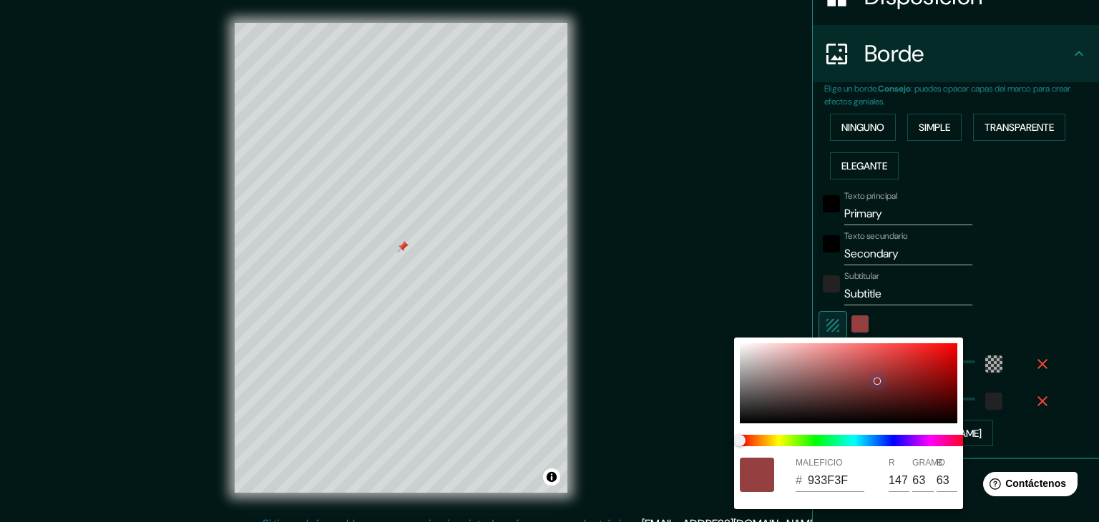
type input "140"
type input "60"
type input "223"
type input "37"
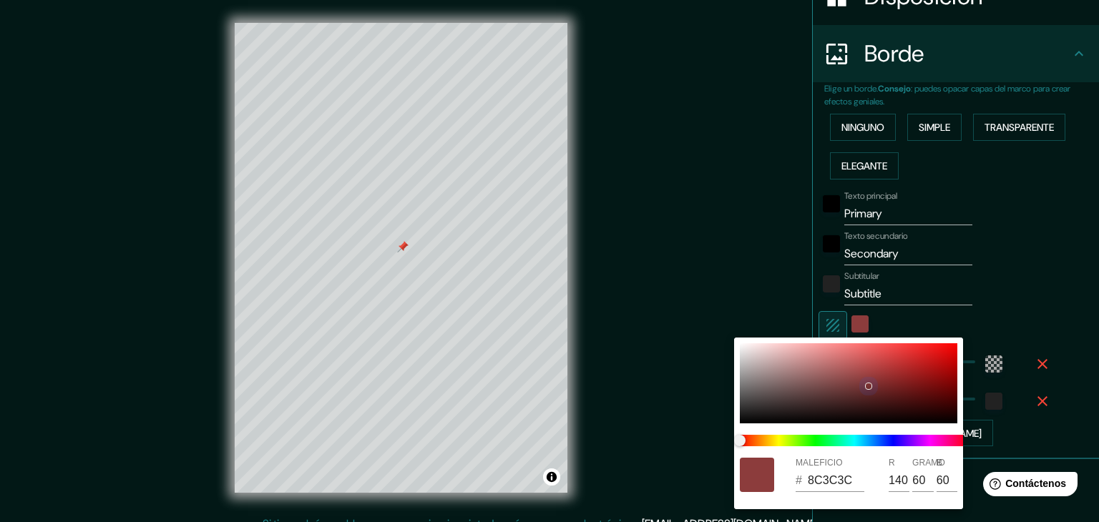
type input "773131"
type input "119"
type input "49"
type input "223"
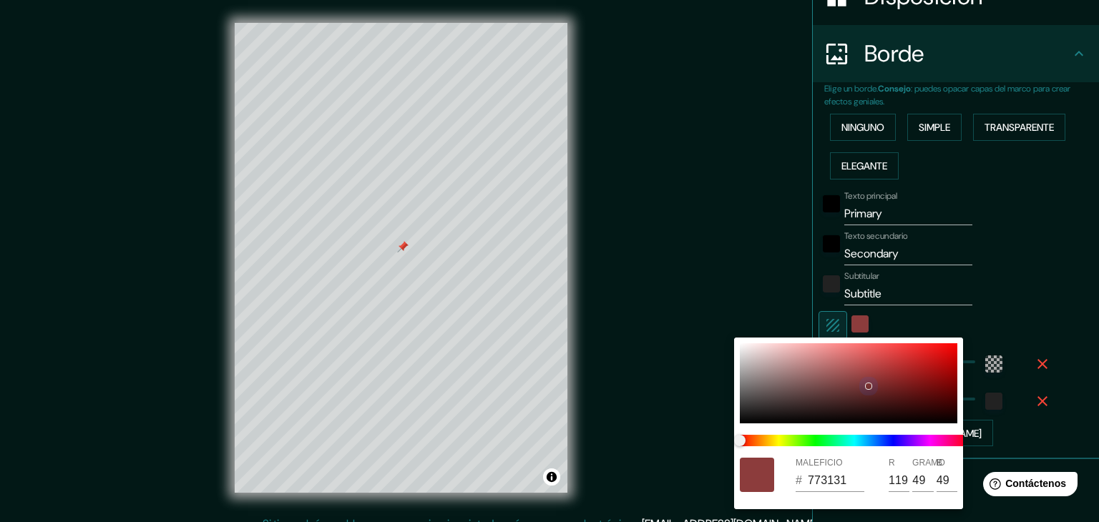
type input "37"
type input "602424"
type input "96"
type input "36"
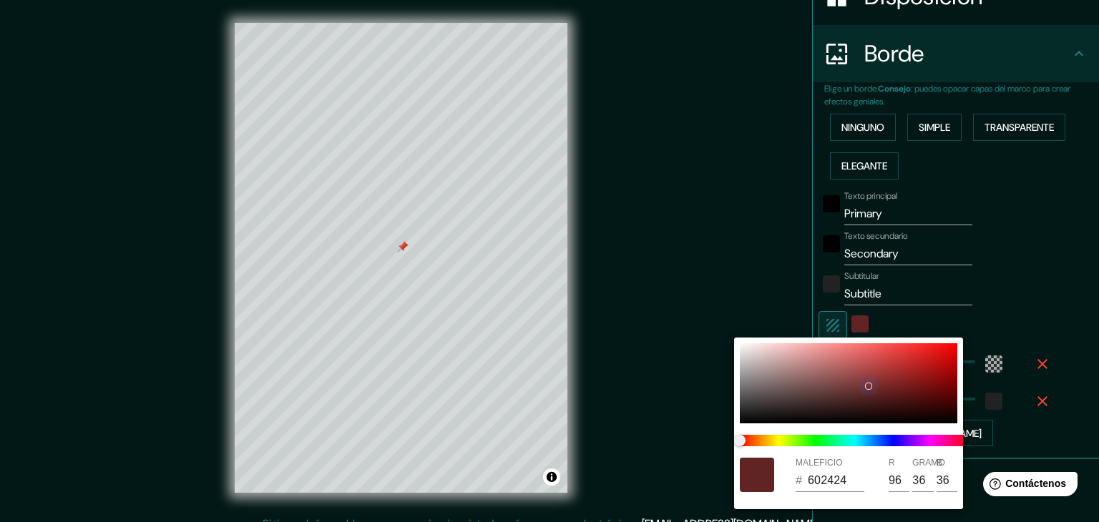
type input "223"
type input "37"
type input "371212"
type input "55"
type input "18"
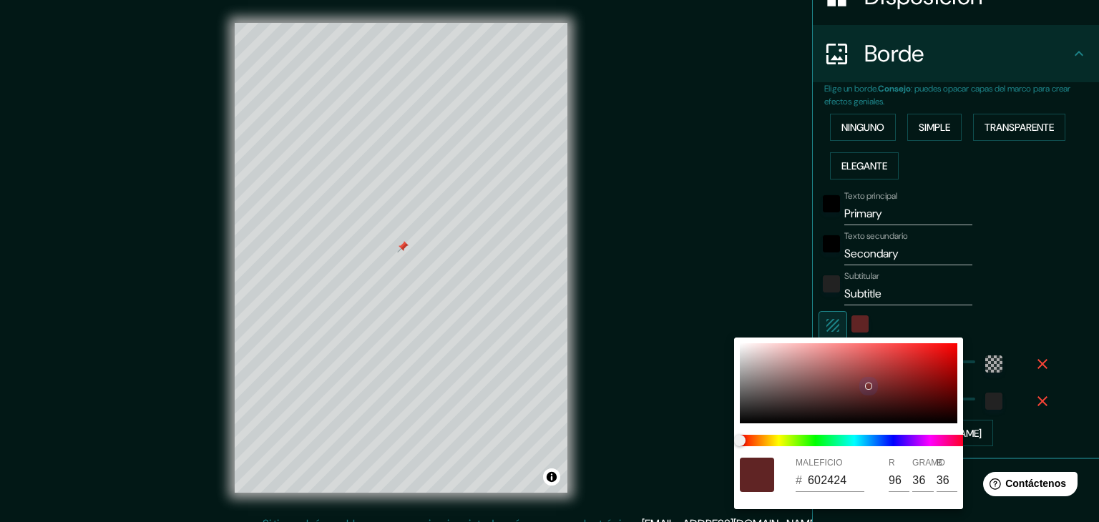
type input "18"
type input "223"
type input "37"
type input "200909"
type input "32"
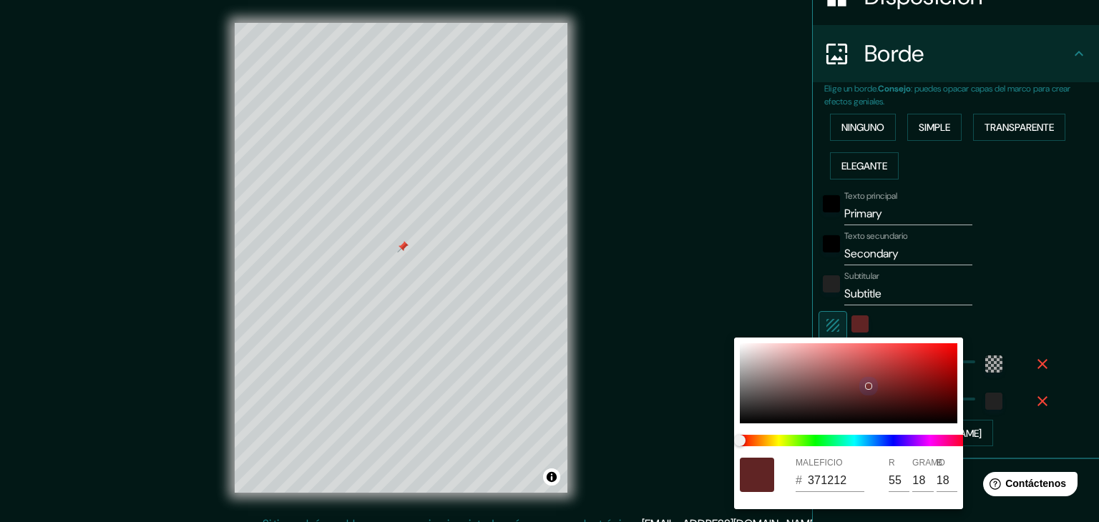
type input "9"
type input "223"
type input "37"
type input "190707"
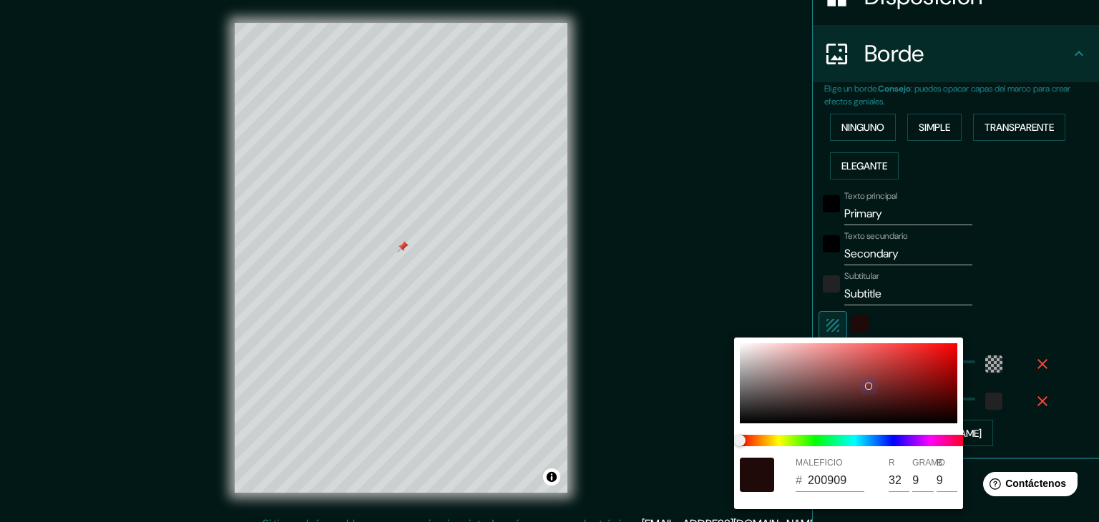
type input "25"
type input "7"
type input "223"
type input "37"
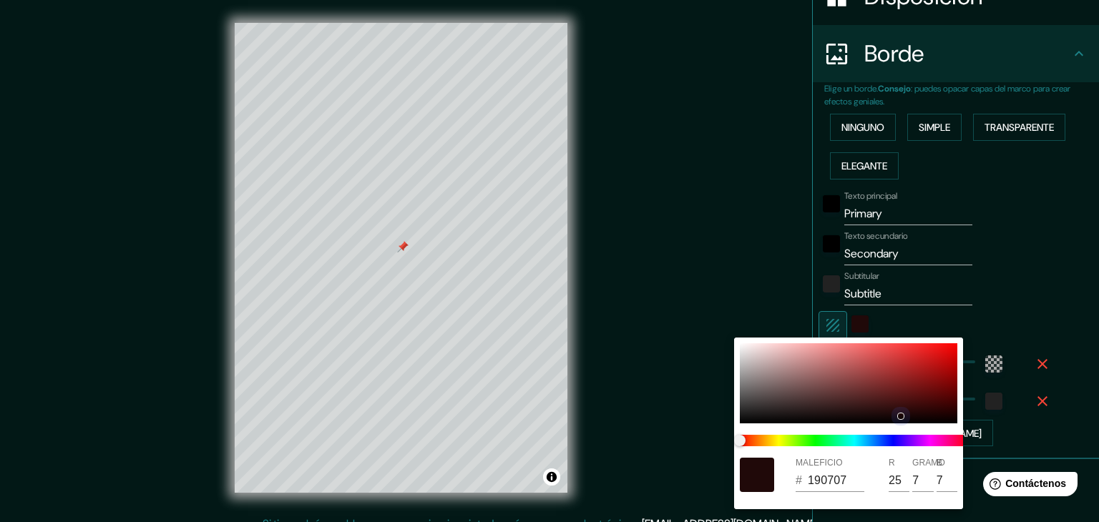
type input "170606"
type input "23"
type input "6"
type input "223"
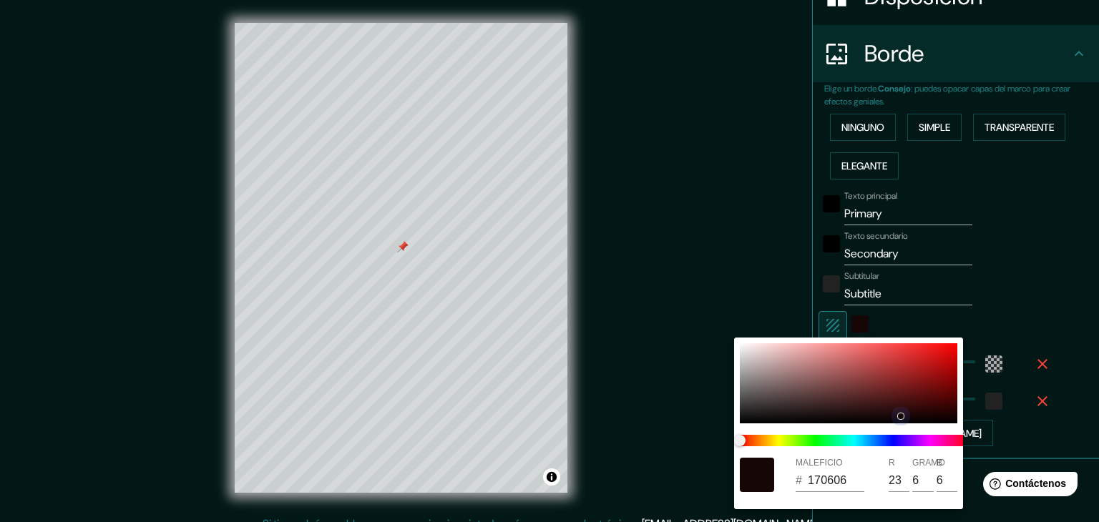
type input "37"
type input "571D1D"
type input "87"
type input "29"
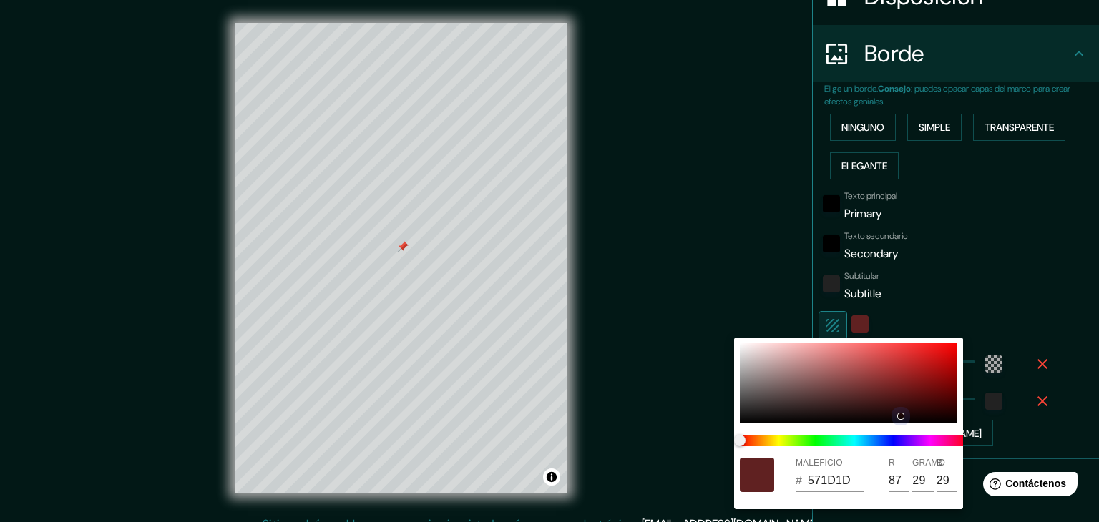
type input "223"
type input "37"
type input "6A2525"
type input "106"
type input "37"
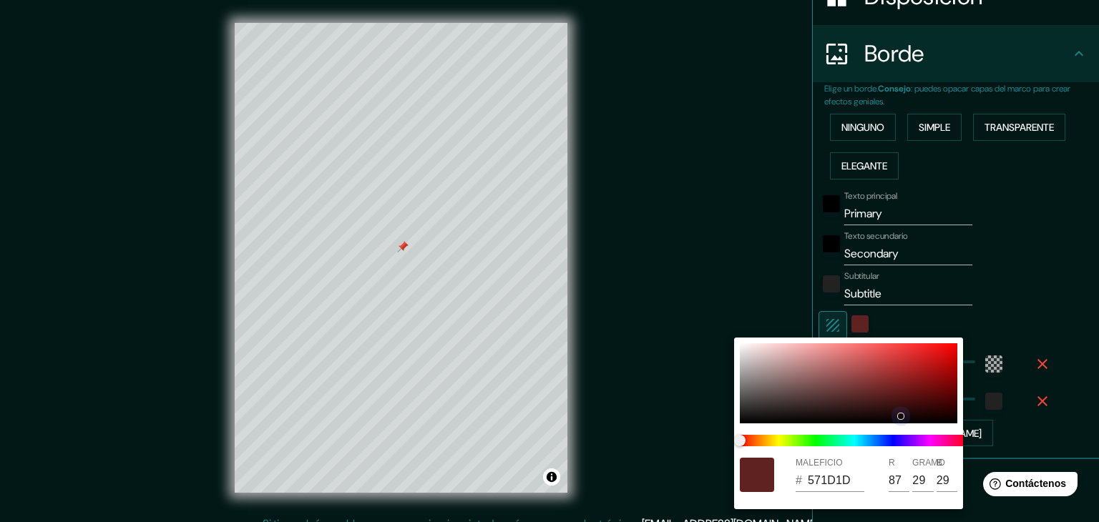
type input "37"
type input "223"
type input "37"
type input "752A2A"
type input "117"
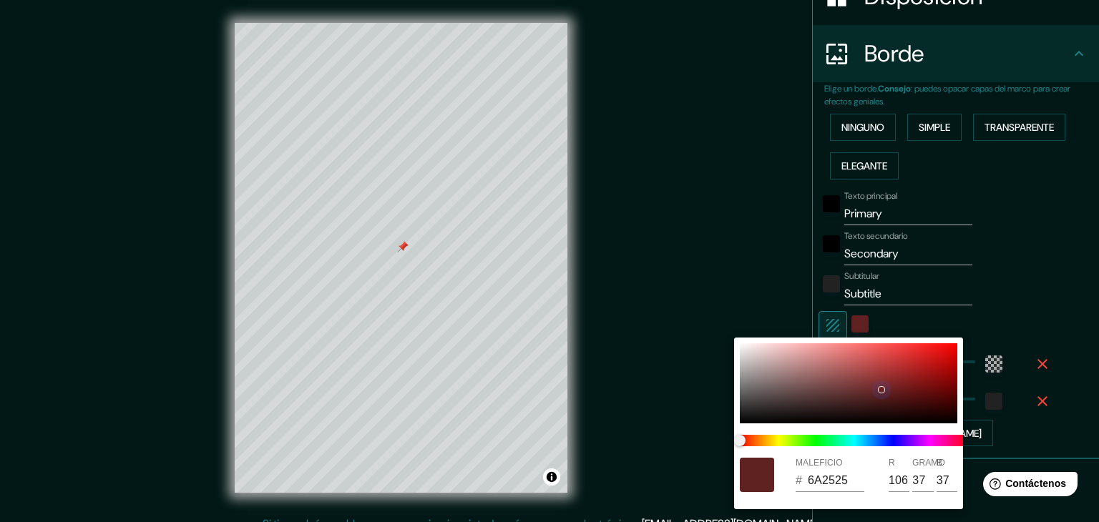
type input "42"
type input "223"
type input "37"
type input "7A2B2B"
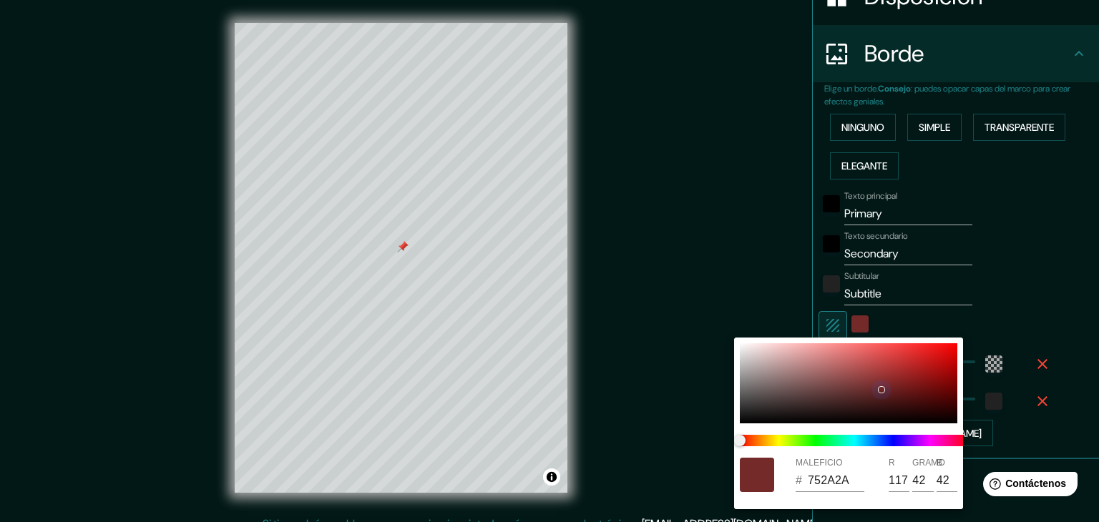
type input "122"
type input "43"
type input "223"
type input "37"
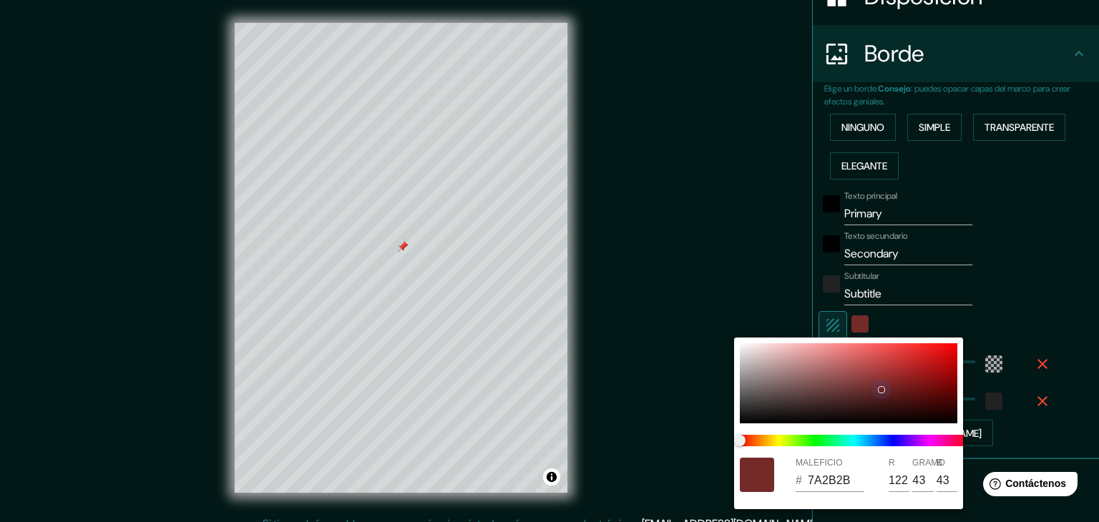
type input "7C2D2D"
type input "124"
type input "45"
type input "223"
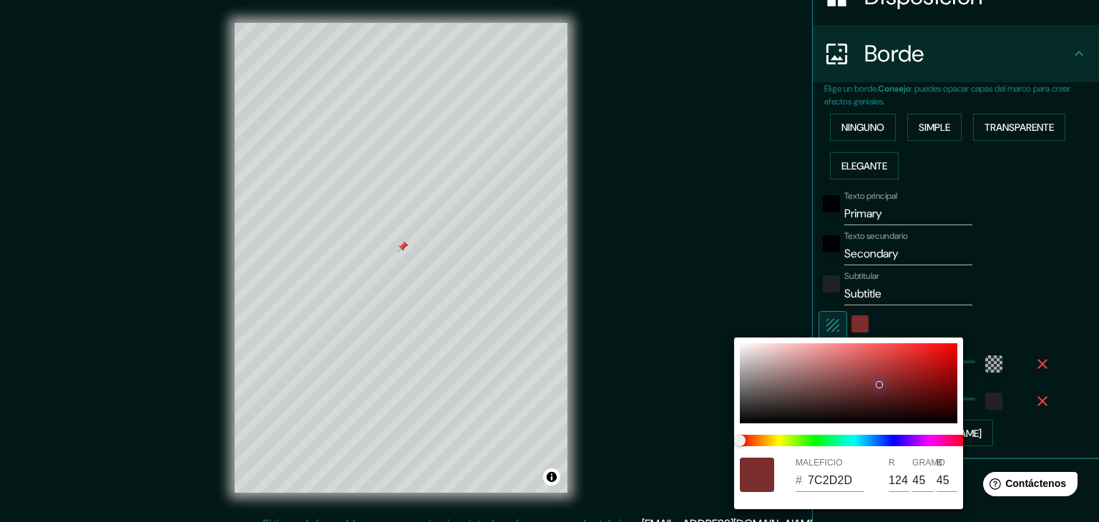
type input "37"
type input "223"
type input "37"
type input "7E2D2D"
type input "126"
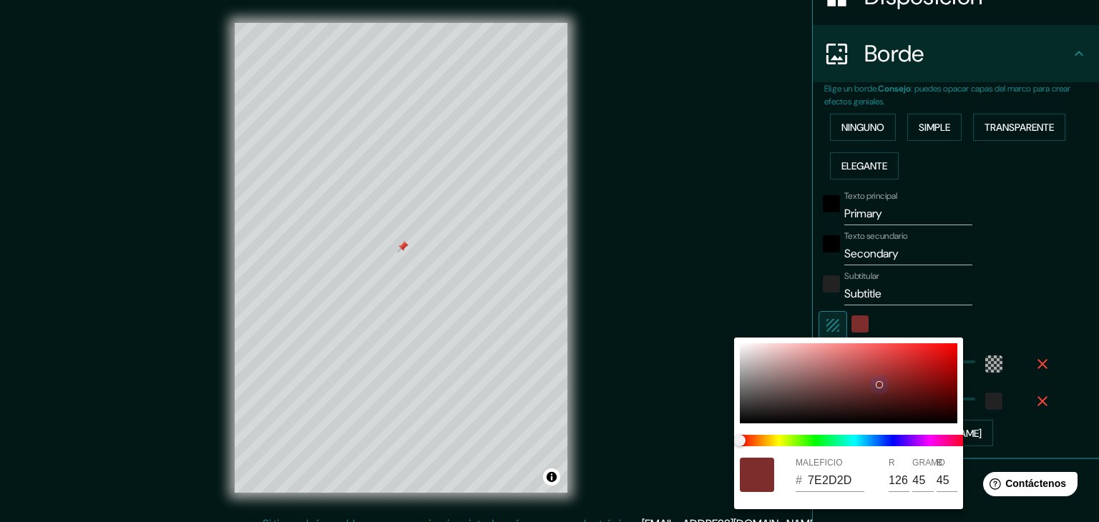
type input "223"
type input "37"
type input "853030"
type input "133"
type input "48"
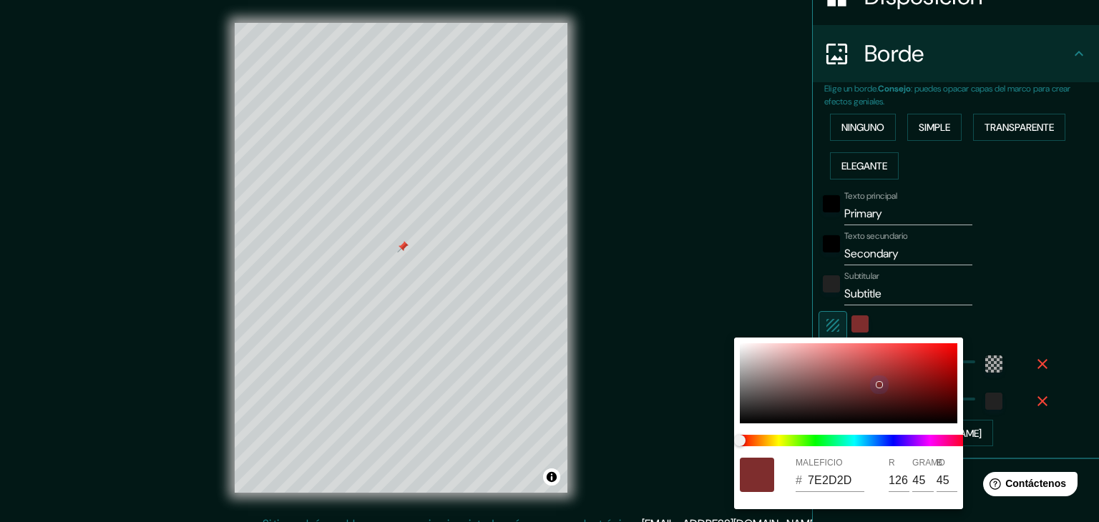
type input "48"
type input "223"
type input "37"
type input "8E3535"
type input "142"
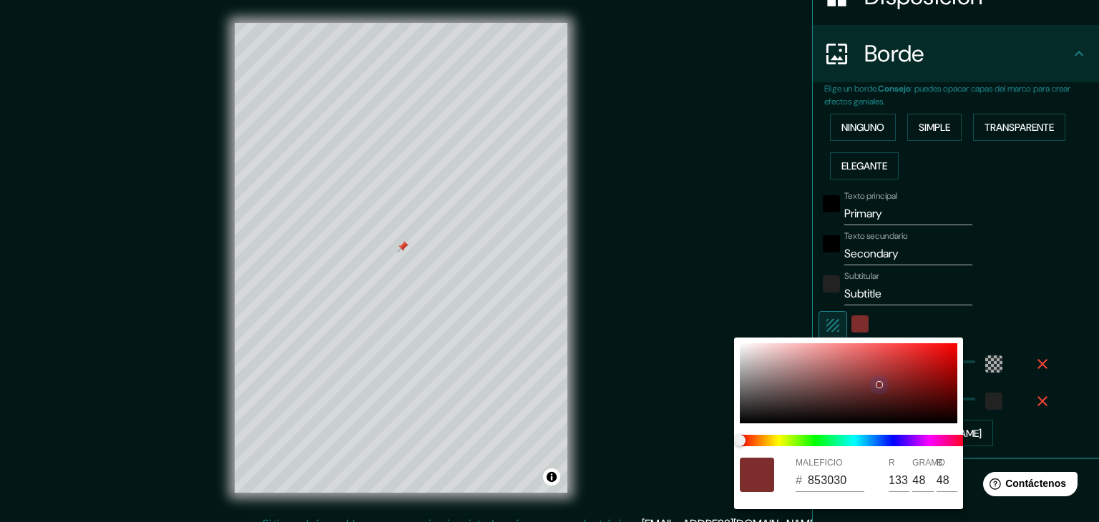
type input "53"
type input "223"
type input "37"
type input "983939"
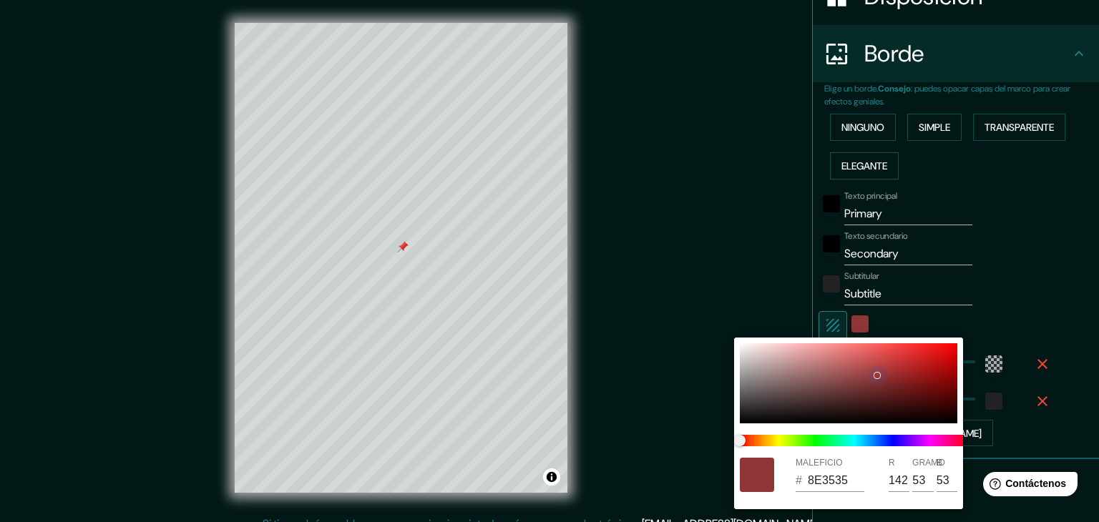
type input "152"
type input "57"
type input "223"
type input "37"
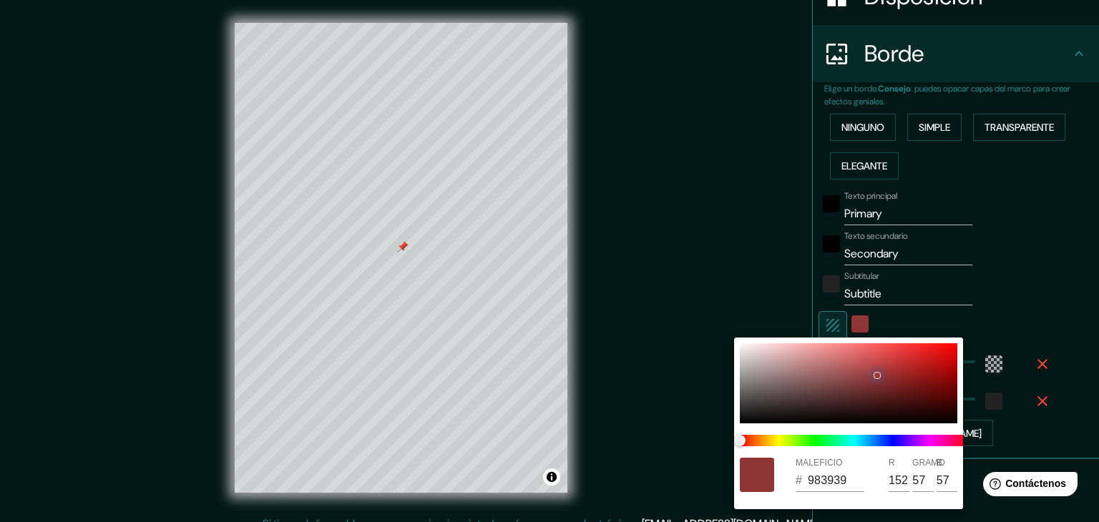
type input "A13E3E"
type input "161"
type input "62"
type input "223"
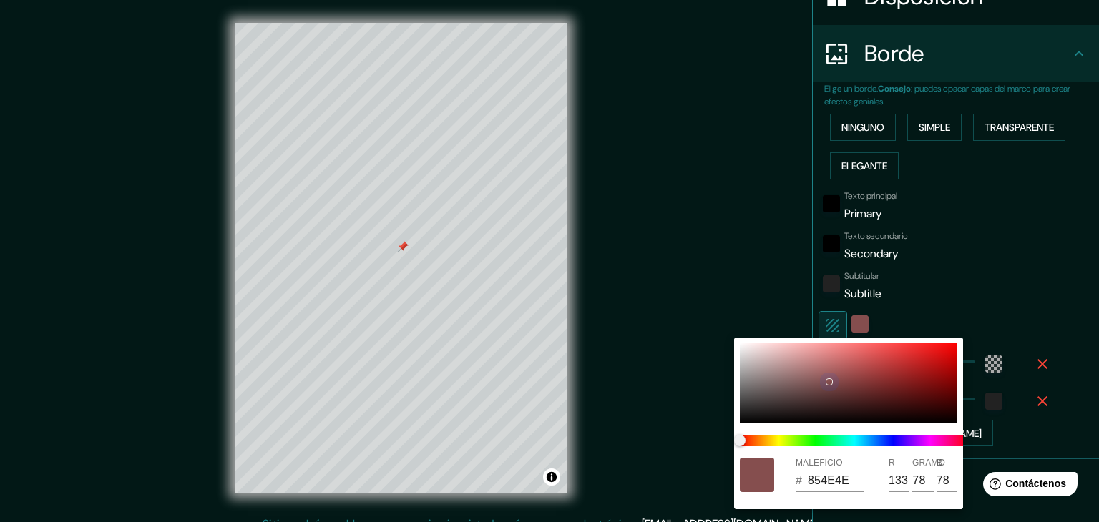
drag, startPoint x: 884, startPoint y: 367, endPoint x: 829, endPoint y: 381, distance: 56.9
click at [829, 381] on div at bounding box center [848, 383] width 217 height 80
click at [818, 324] on div at bounding box center [549, 261] width 1099 height 522
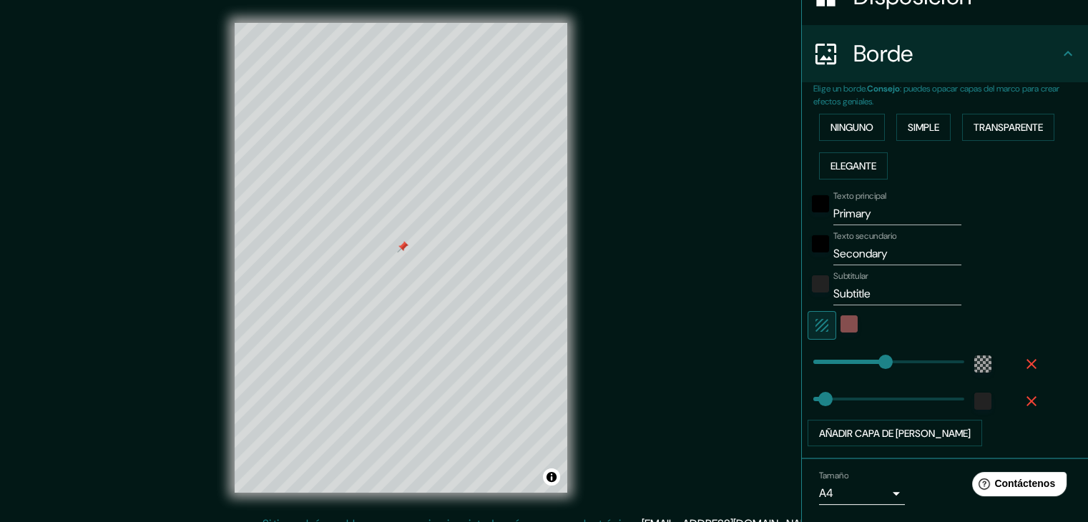
click at [818, 324] on icon "button" at bounding box center [821, 325] width 17 height 17
click at [815, 324] on icon "button" at bounding box center [821, 325] width 13 height 13
click at [840, 323] on div "white" at bounding box center [848, 323] width 17 height 17
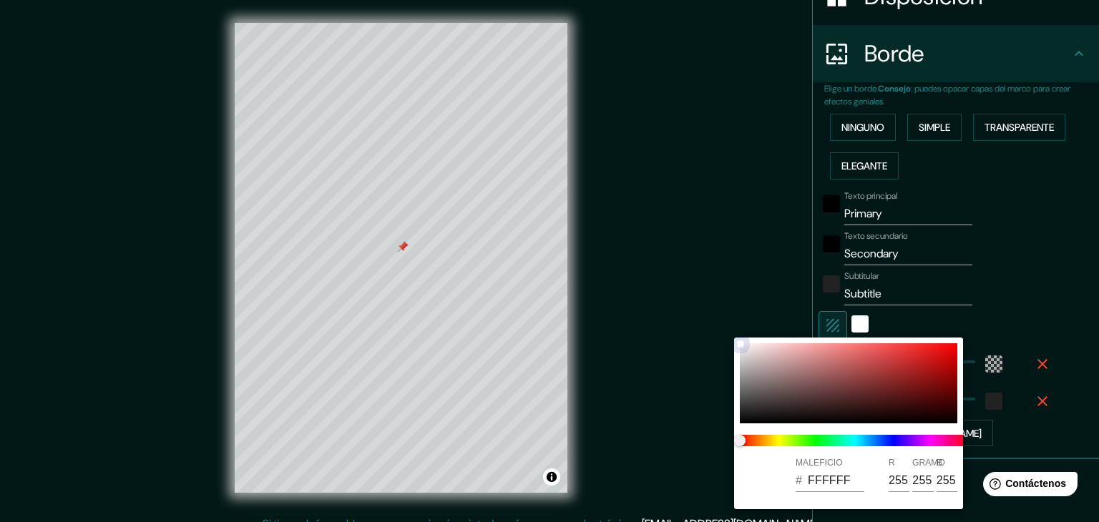
click at [834, 404] on div at bounding box center [848, 383] width 217 height 80
click at [831, 379] on div at bounding box center [848, 383] width 217 height 80
click at [820, 375] on div at bounding box center [848, 383] width 217 height 80
click at [815, 380] on div at bounding box center [848, 383] width 217 height 80
click at [978, 366] on div at bounding box center [549, 261] width 1099 height 522
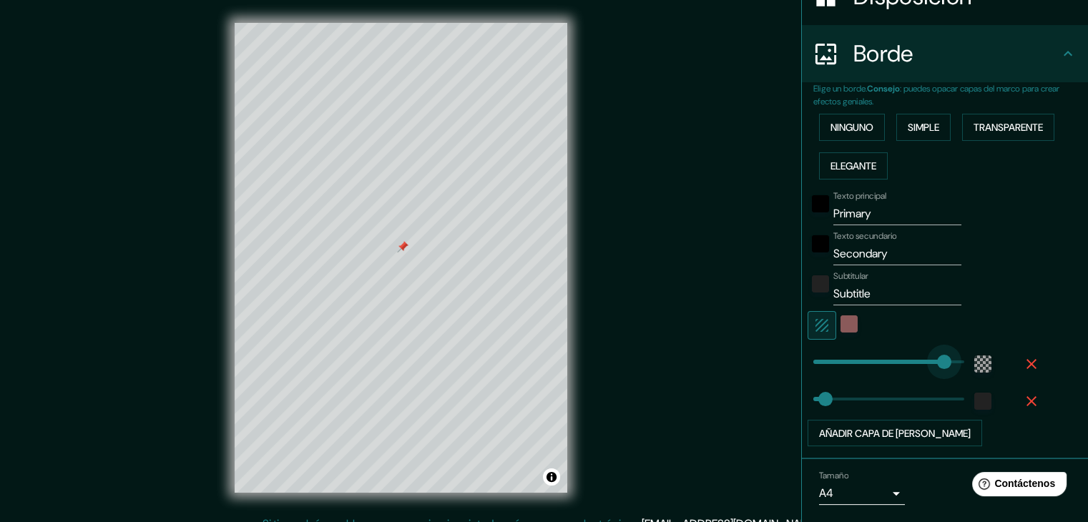
drag, startPoint x: 871, startPoint y: 362, endPoint x: 936, endPoint y: 364, distance: 64.4
drag, startPoint x: 936, startPoint y: 364, endPoint x: 755, endPoint y: 359, distance: 180.3
drag, startPoint x: 814, startPoint y: 398, endPoint x: 895, endPoint y: 416, distance: 82.6
drag, startPoint x: 895, startPoint y: 406, endPoint x: 938, endPoint y: 403, distance: 43.1
drag, startPoint x: 938, startPoint y: 403, endPoint x: 737, endPoint y: 398, distance: 200.3
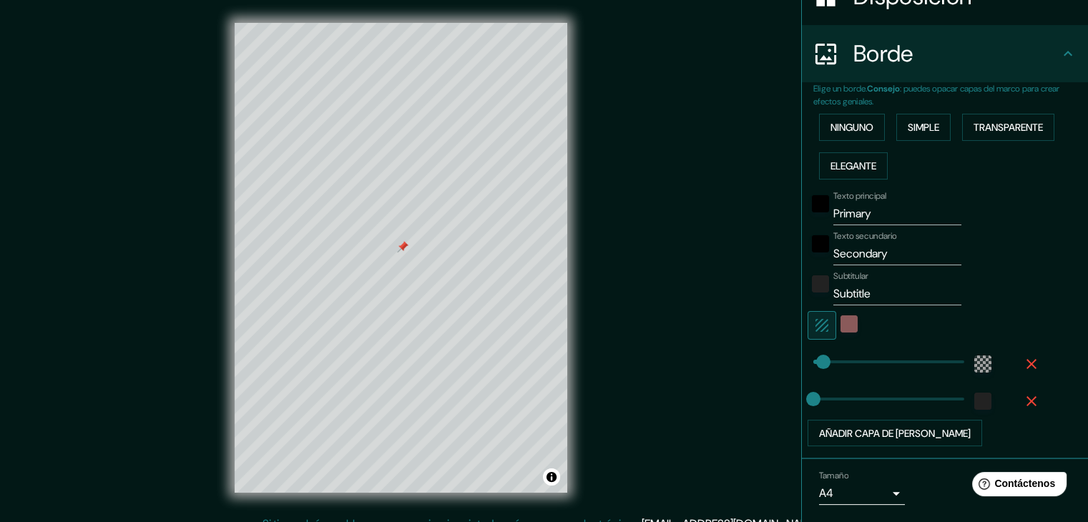
click at [816, 362] on span at bounding box center [823, 362] width 14 height 14
drag, startPoint x: 813, startPoint y: 362, endPoint x: 858, endPoint y: 360, distance: 45.8
click at [887, 360] on span at bounding box center [894, 362] width 14 height 14
click at [974, 361] on div "color-55555544" at bounding box center [982, 363] width 17 height 17
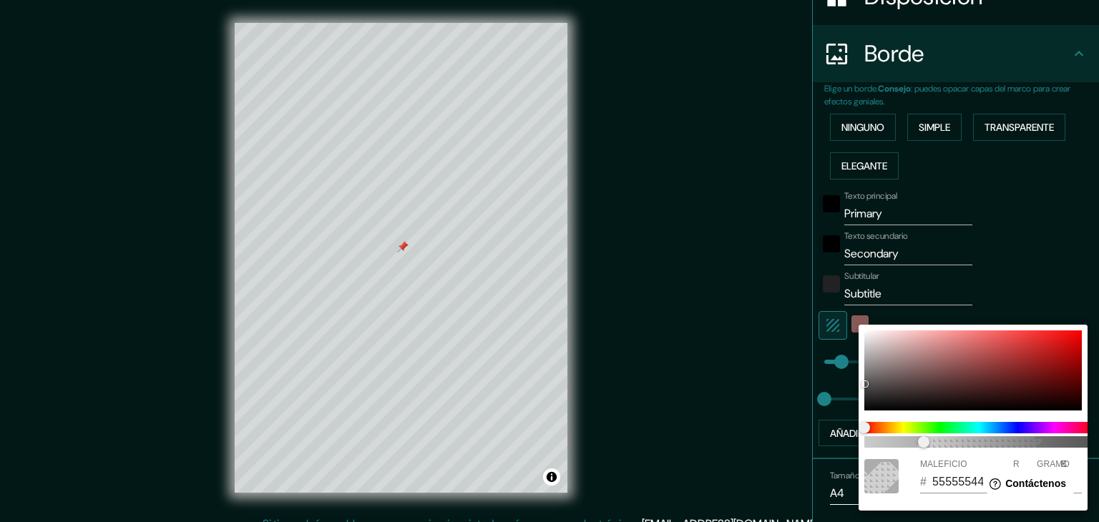
click at [988, 322] on div at bounding box center [549, 261] width 1099 height 522
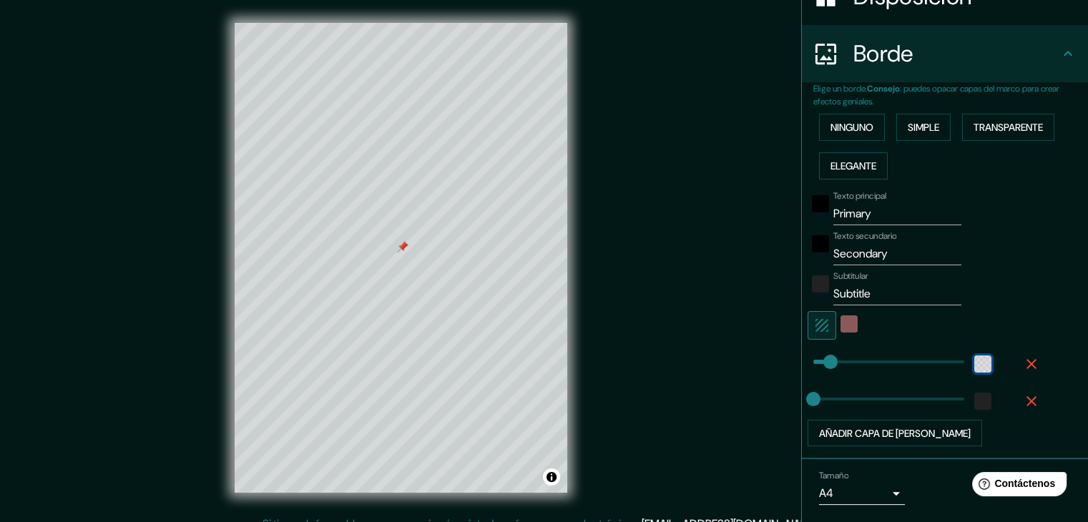
click at [974, 360] on div "color-55555544" at bounding box center [982, 363] width 17 height 17
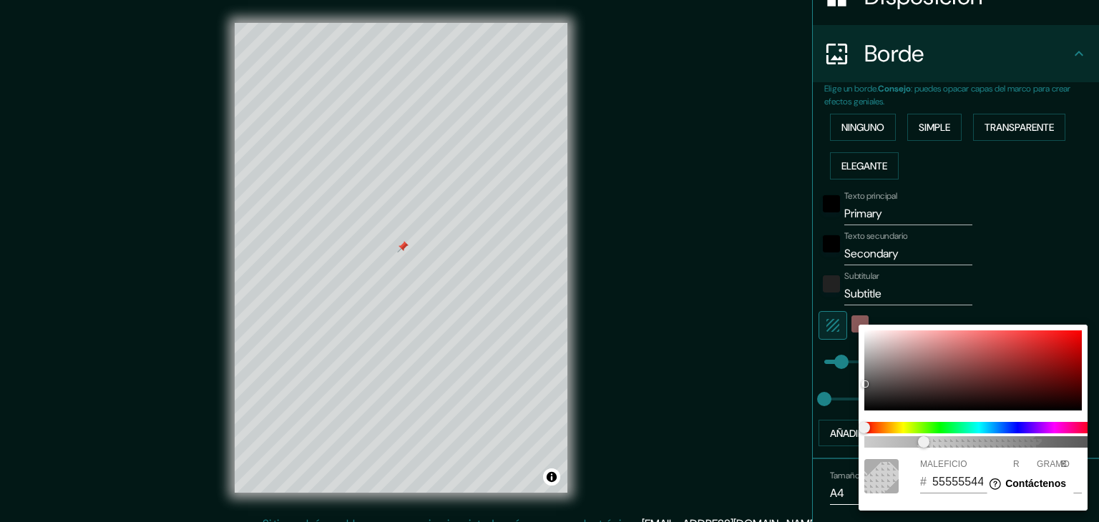
click at [875, 476] on div at bounding box center [881, 476] width 34 height 34
drag, startPoint x: 920, startPoint y: 444, endPoint x: 827, endPoint y: 438, distance: 93.2
click at [828, 440] on div "0 MALEFICIO # 55555500 R 85 GRAMO 85 B 85" at bounding box center [549, 261] width 1099 height 522
drag, startPoint x: 864, startPoint y: 382, endPoint x: 950, endPoint y: 369, distance: 86.8
click at [868, 381] on div at bounding box center [865, 384] width 6 height 6
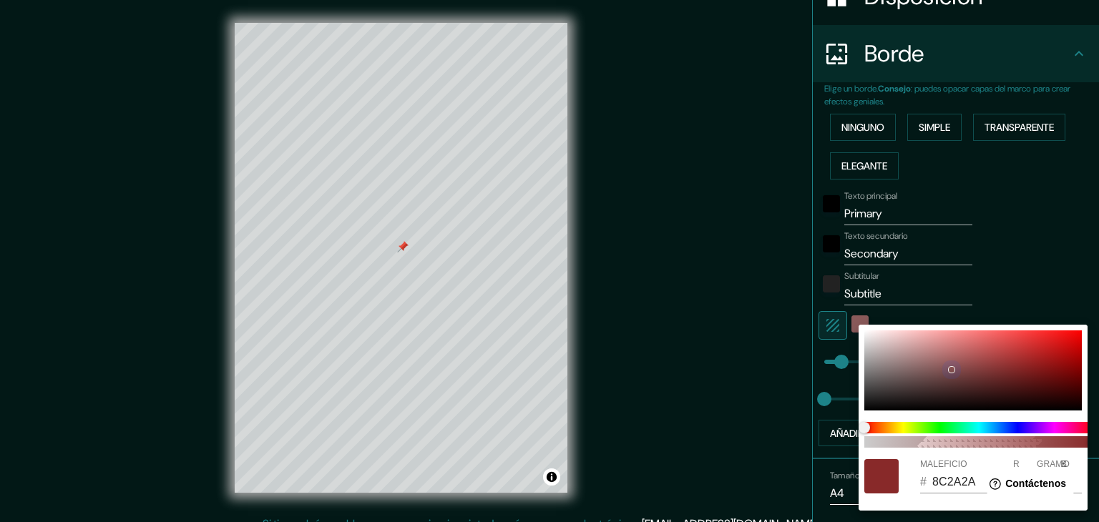
drag, startPoint x: 950, startPoint y: 369, endPoint x: 1013, endPoint y: 364, distance: 63.1
click at [954, 367] on div at bounding box center [951, 370] width 6 height 6
drag, startPoint x: 908, startPoint y: 375, endPoint x: 808, endPoint y: 255, distance: 156.4
click at [808, 255] on div "100 MALEFICIO # AA9F9F R 170 GRAMO 159 B 159" at bounding box center [549, 261] width 1099 height 522
drag, startPoint x: 864, startPoint y: 324, endPoint x: 858, endPoint y: 313, distance: 13.1
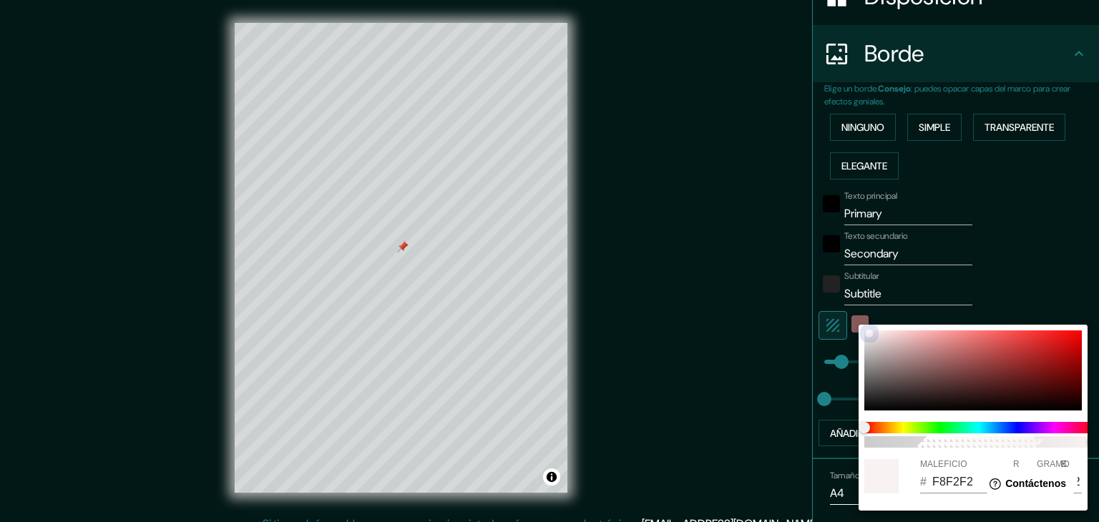
click at [858, 313] on div "100 MALEFICIO # F8F2F2 R 248 GRAMO 242 B 242" at bounding box center [549, 261] width 1099 height 522
click at [868, 362] on div at bounding box center [972, 370] width 217 height 80
click at [883, 482] on div at bounding box center [881, 476] width 34 height 34
click at [873, 441] on span "100" at bounding box center [978, 441] width 229 height 11
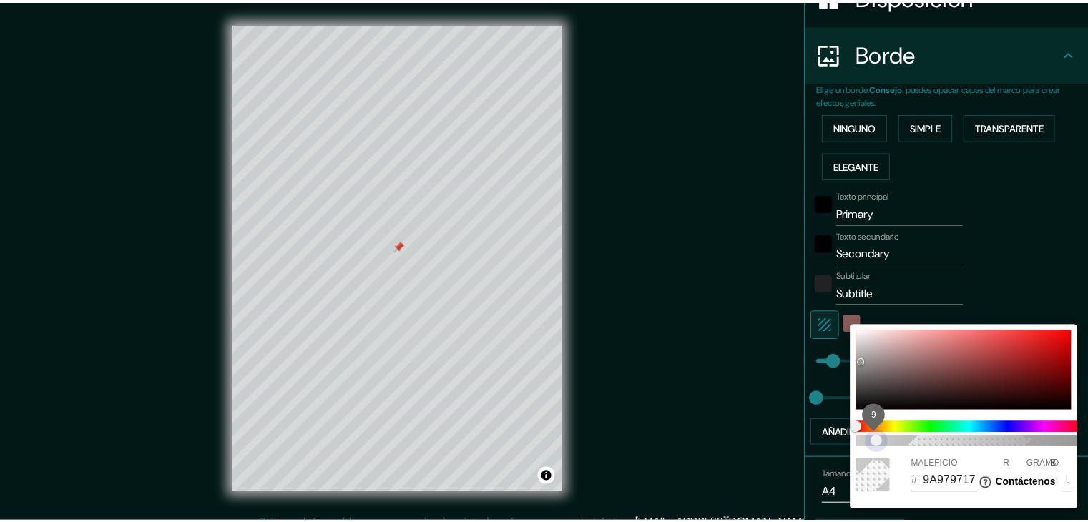
scroll to position [0, 11]
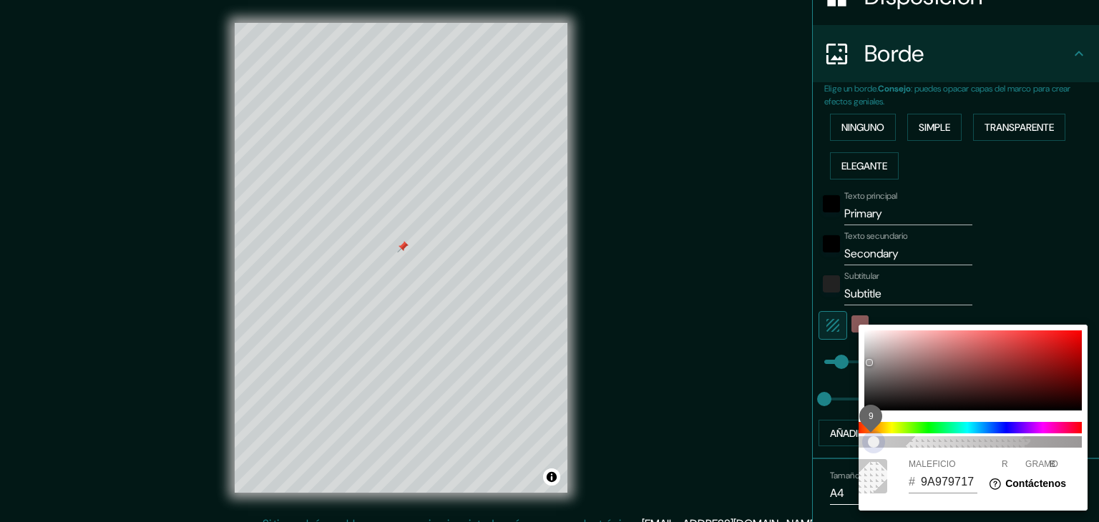
click at [873, 443] on span "9" at bounding box center [873, 441] width 11 height 11
drag, startPoint x: 873, startPoint y: 443, endPoint x: 818, endPoint y: 440, distance: 54.4
click at [820, 440] on div "9 MALEFICIO # 9A979717 R 154 GRAMO 151 B 151" at bounding box center [549, 261] width 1099 height 522
click at [1002, 301] on div at bounding box center [549, 261] width 1099 height 522
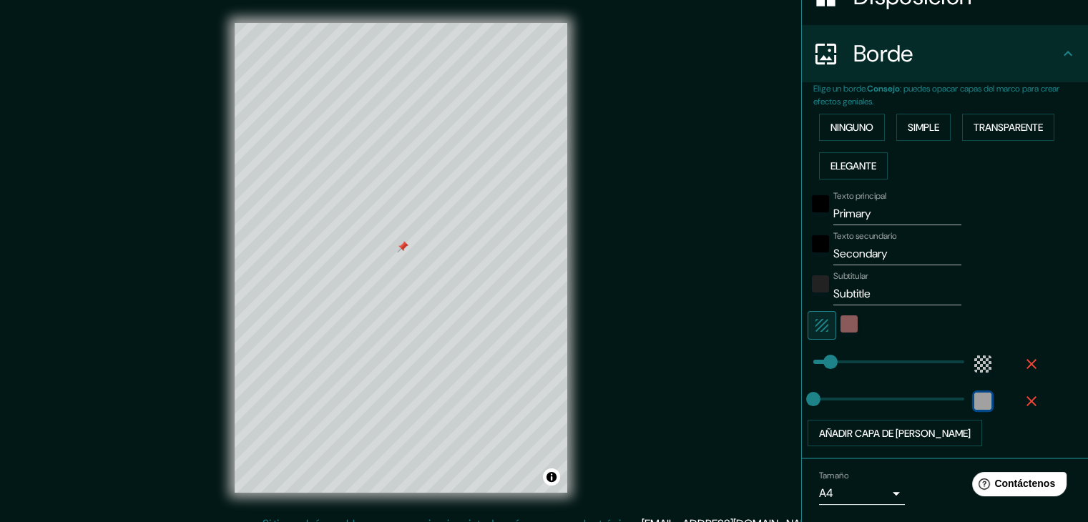
click at [974, 396] on div "color-222222" at bounding box center [982, 401] width 17 height 17
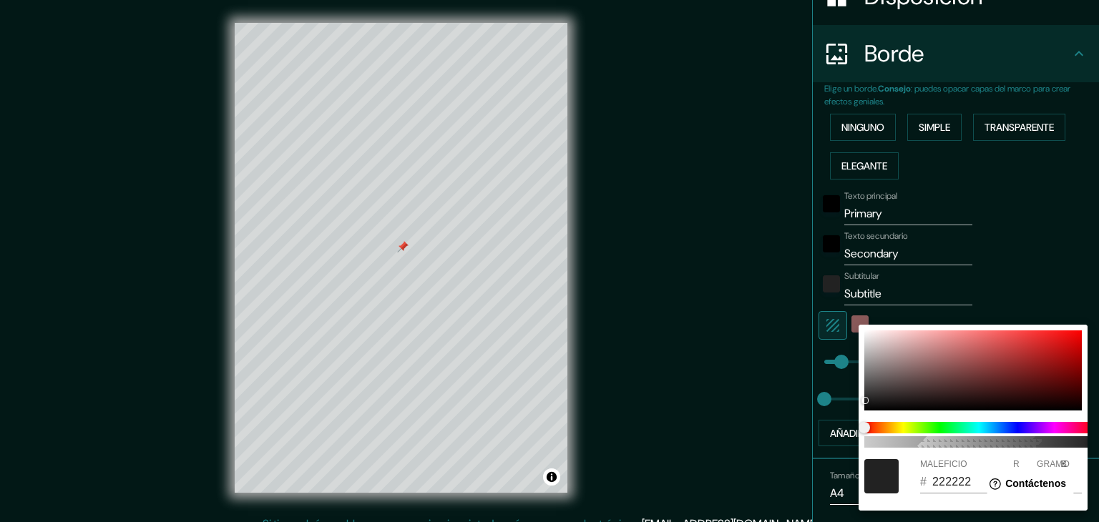
click at [996, 273] on div at bounding box center [549, 261] width 1099 height 522
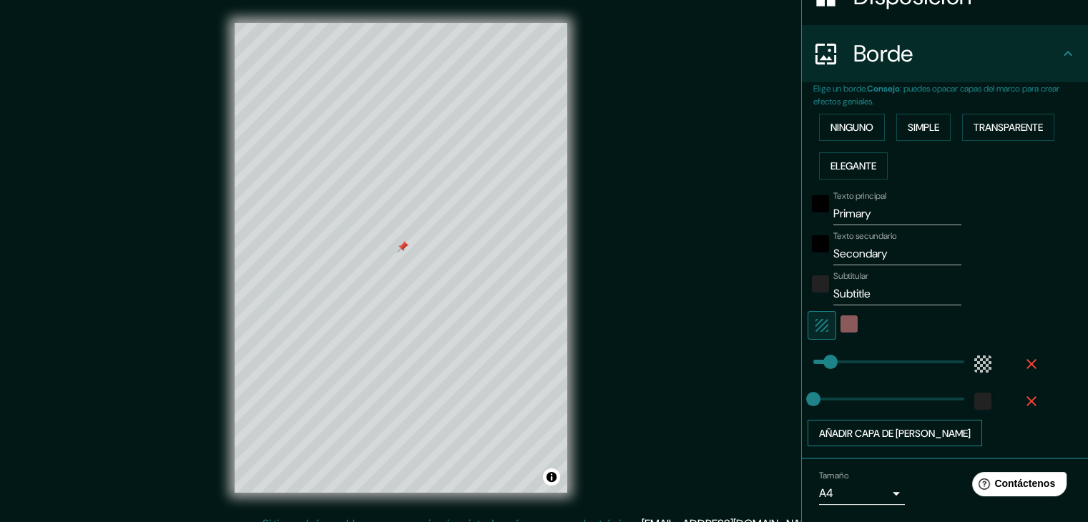
click at [868, 431] on font "Añadir capa de [PERSON_NAME]" at bounding box center [895, 433] width 152 height 13
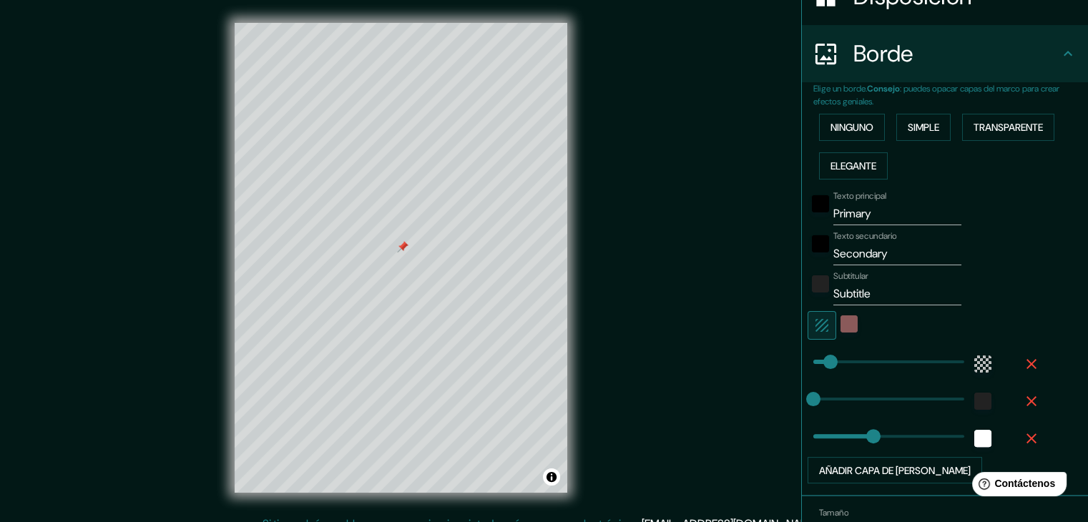
click at [855, 453] on div "Texto principal Primary Texto secundario Secondary Subtitular Subtitle Añadir c…" at bounding box center [927, 334] width 229 height 299
click at [853, 461] on button "Añadir capa de [PERSON_NAME]" at bounding box center [895, 470] width 175 height 27
click at [1024, 438] on icon "button" at bounding box center [1031, 438] width 17 height 17
click at [1023, 441] on icon "button" at bounding box center [1031, 438] width 17 height 17
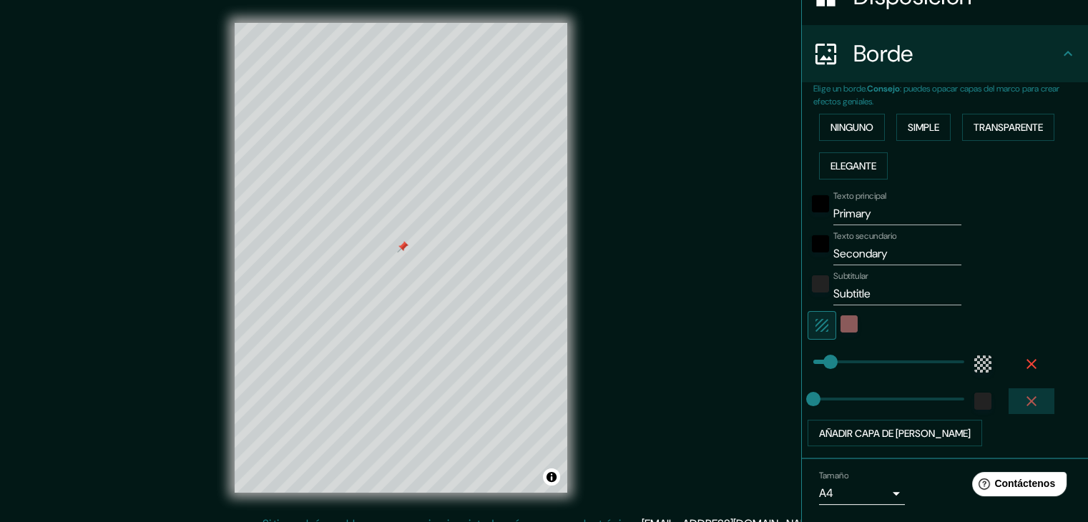
click at [1023, 398] on icon "button" at bounding box center [1031, 401] width 17 height 17
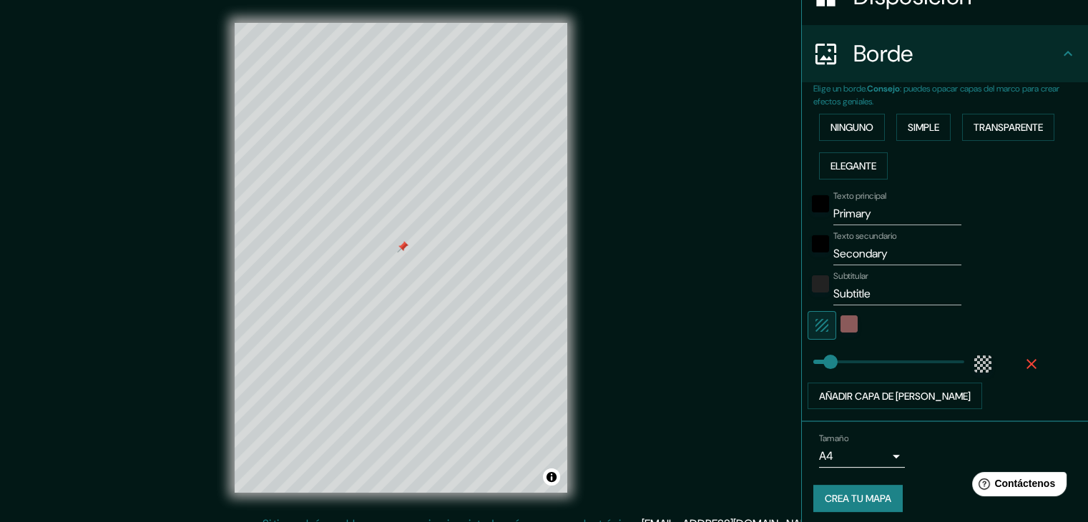
click at [1023, 366] on icon "button" at bounding box center [1031, 363] width 17 height 17
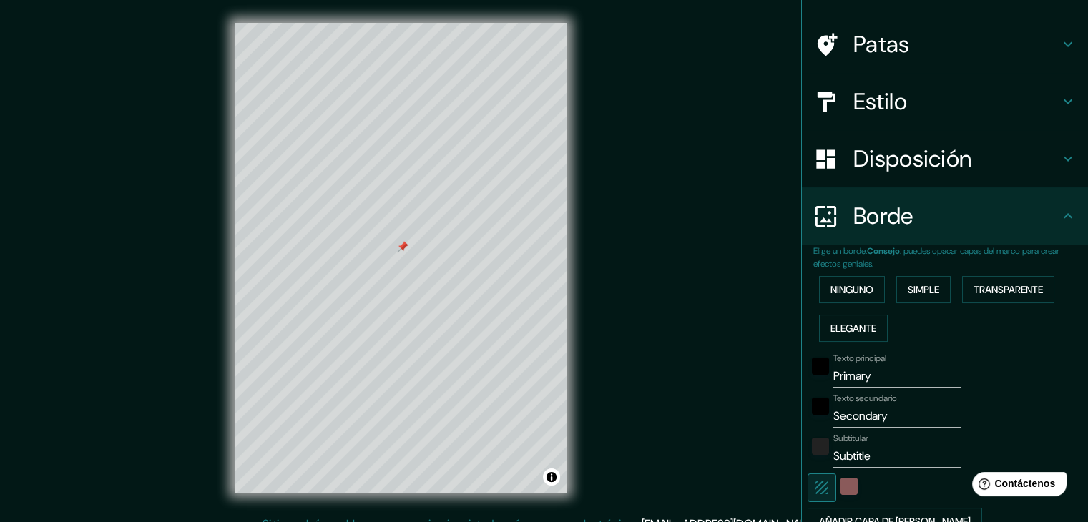
scroll to position [0, 0]
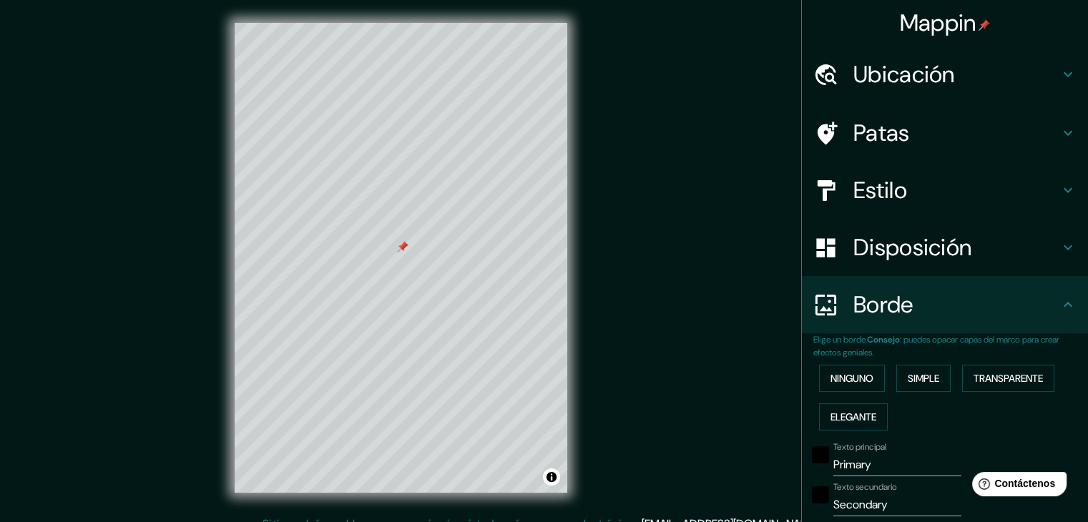
click at [941, 232] on font "Disposición" at bounding box center [912, 247] width 118 height 30
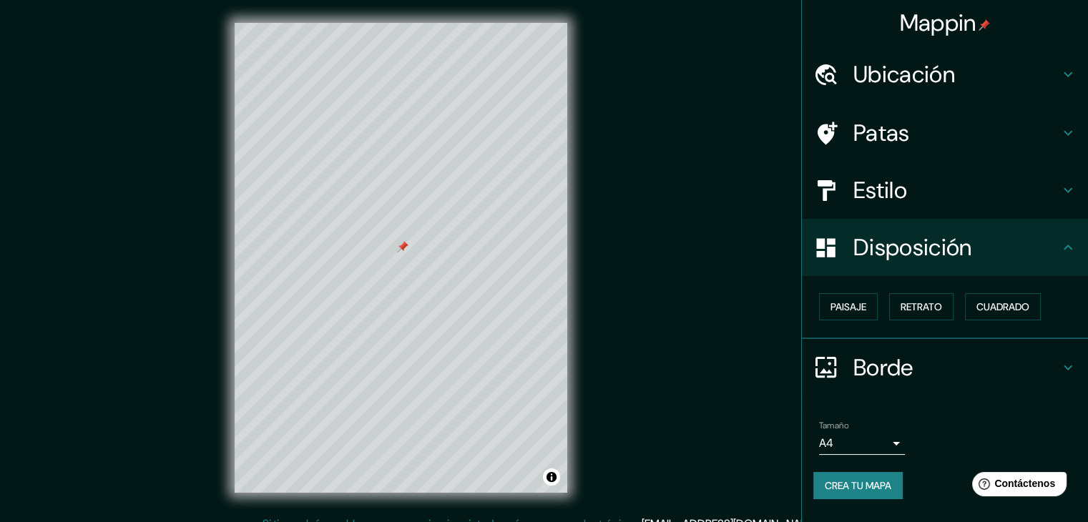
click at [908, 210] on div "Estilo" at bounding box center [945, 190] width 286 height 57
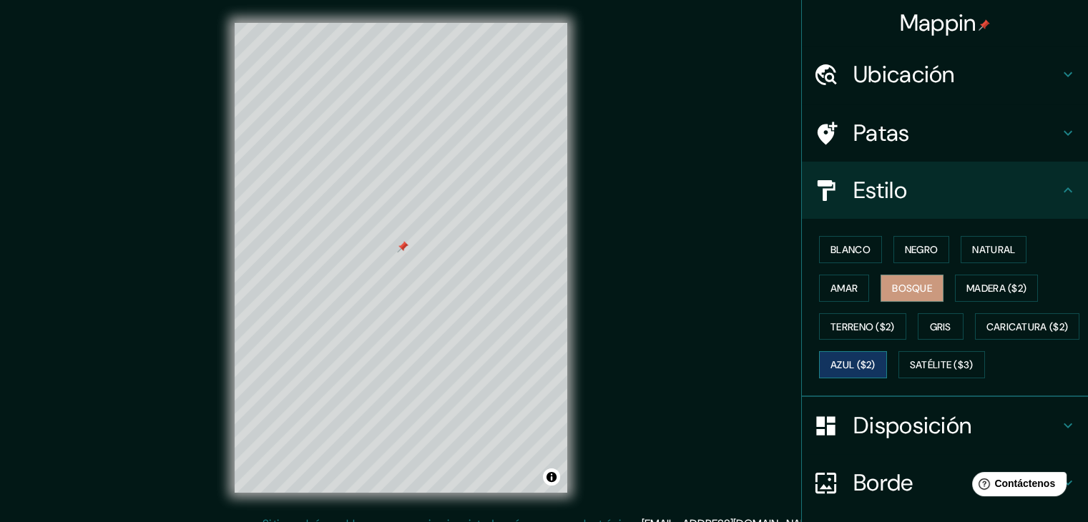
click at [875, 359] on font "Azul ($2)" at bounding box center [852, 365] width 45 height 13
click at [986, 336] on font "Caricatura ($2)" at bounding box center [1027, 327] width 82 height 19
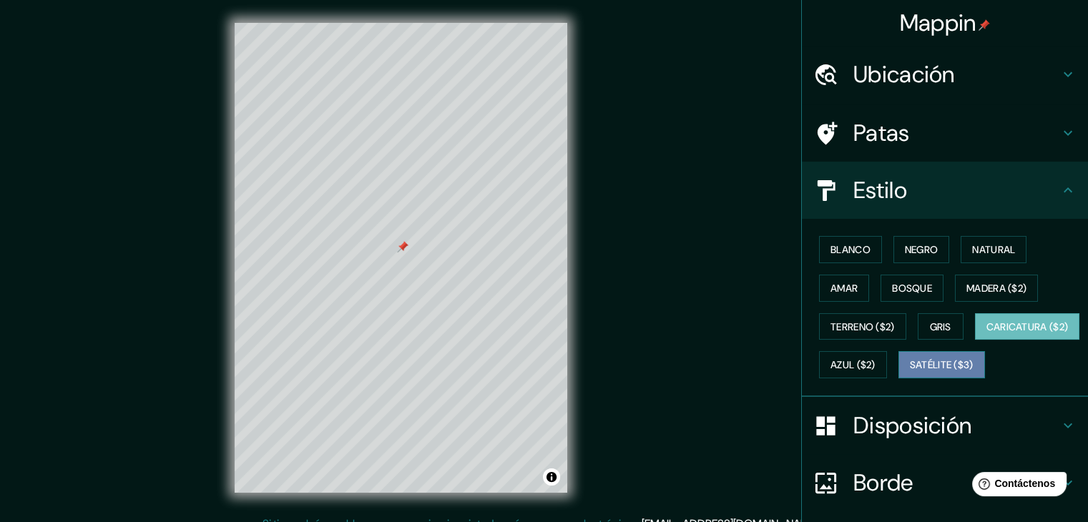
click at [910, 372] on font "Satélite ($3)" at bounding box center [942, 365] width 64 height 13
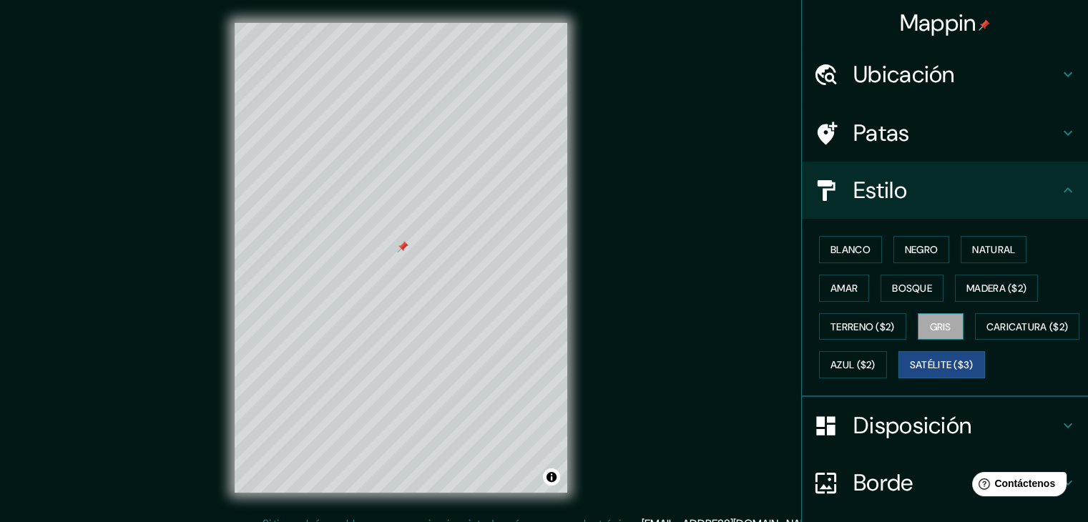
click at [930, 320] on font "Gris" at bounding box center [940, 326] width 21 height 13
click at [858, 313] on button "Terreno ($2)" at bounding box center [862, 326] width 87 height 27
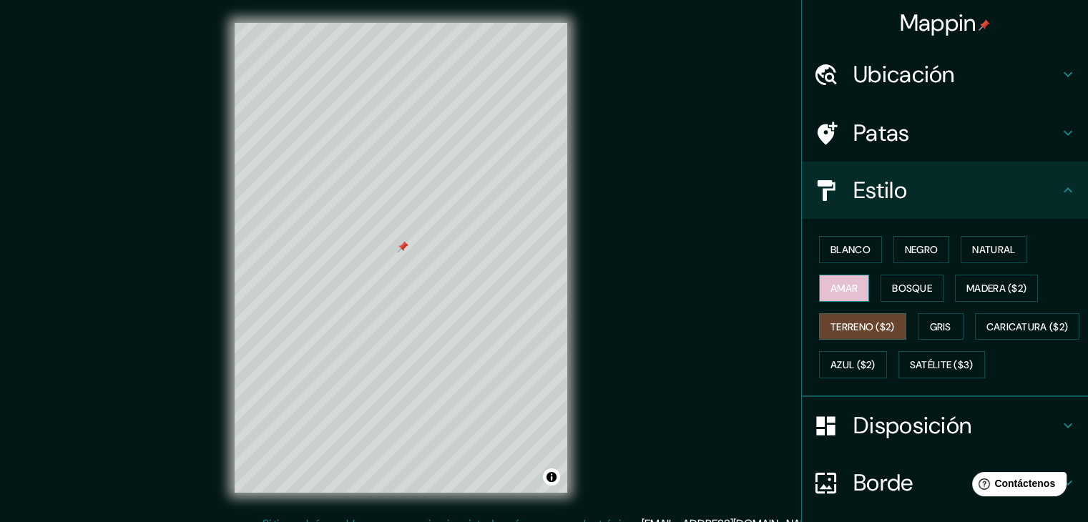
click at [845, 277] on button "Amar" at bounding box center [844, 288] width 50 height 27
click at [892, 285] on font "Bosque" at bounding box center [912, 288] width 40 height 13
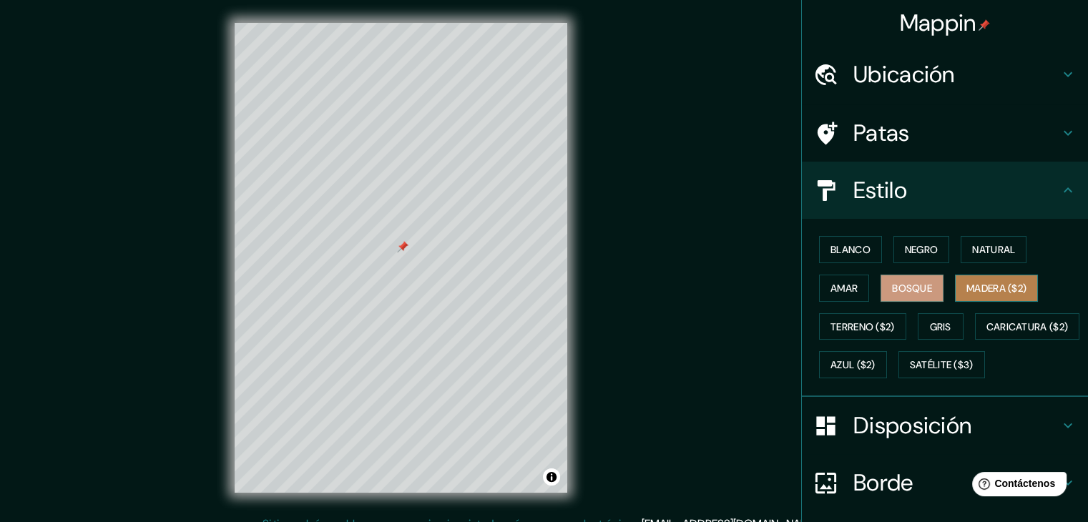
click at [966, 282] on font "Madera ($2)" at bounding box center [996, 288] width 60 height 13
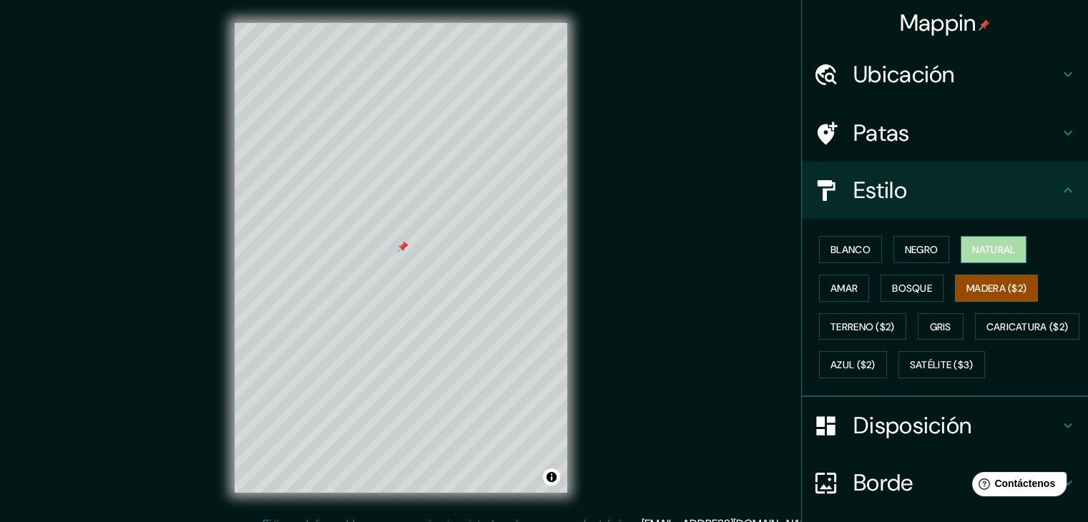
click at [981, 246] on font "Natural" at bounding box center [993, 249] width 43 height 13
click at [911, 245] on font "Negro" at bounding box center [922, 249] width 34 height 13
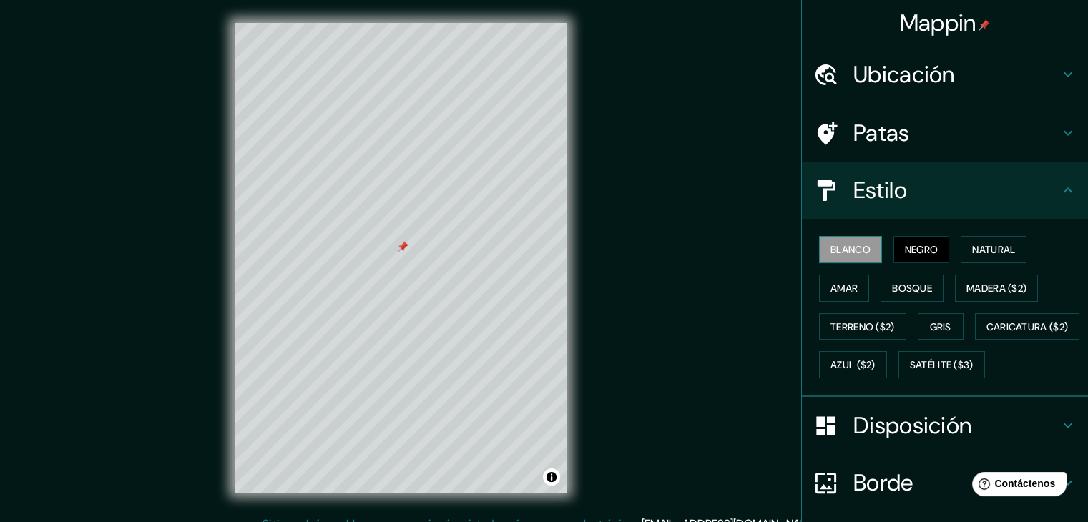
click at [852, 244] on font "Blanco" at bounding box center [850, 249] width 40 height 13
click at [659, 142] on div "Mappin Ubicación Patas Estilo [PERSON_NAME] Negro Natural [PERSON_NAME] [PERSON…" at bounding box center [544, 269] width 1088 height 539
